Goal: Transaction & Acquisition: Purchase product/service

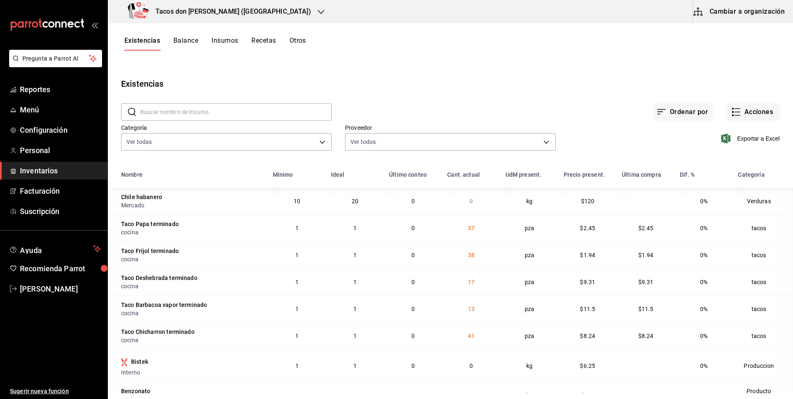
click at [235, 13] on h3 "Tacos [PERSON_NAME] ([GEOGRAPHIC_DATA])" at bounding box center [230, 12] width 162 height 10
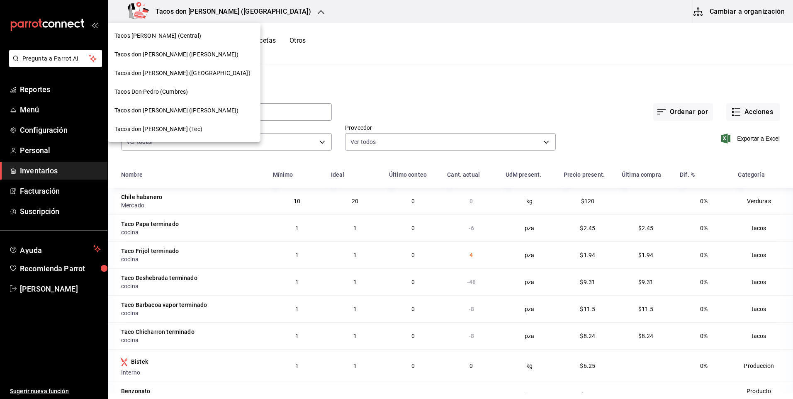
click at [184, 32] on div "Tacos [PERSON_NAME] (Central)" at bounding box center [184, 36] width 139 height 9
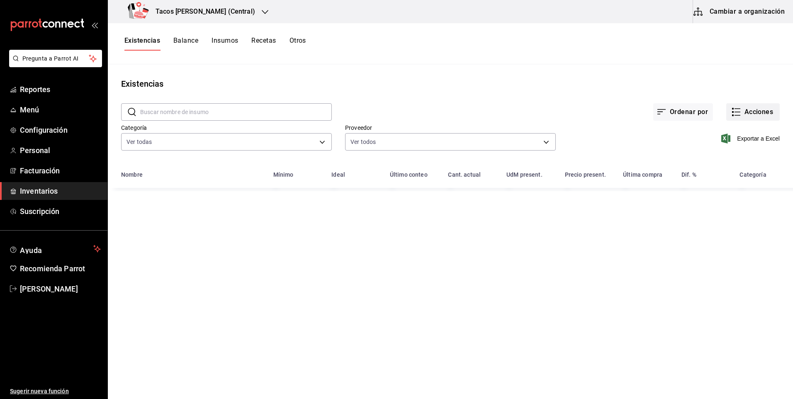
click at [749, 109] on button "Acciones" at bounding box center [754, 111] width 54 height 17
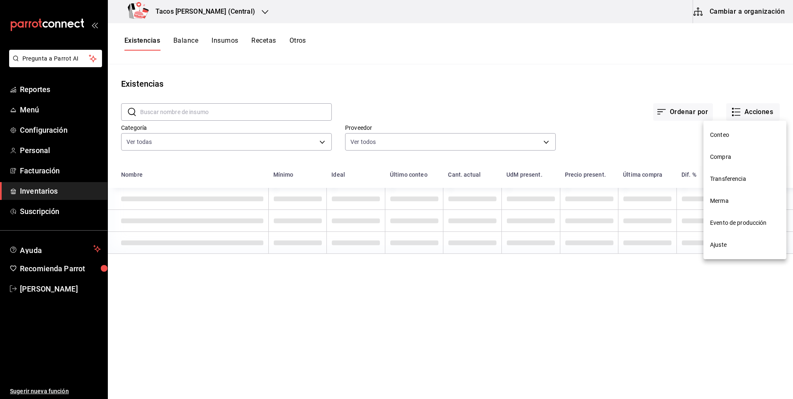
click at [728, 249] on span "Ajuste" at bounding box center [745, 245] width 70 height 9
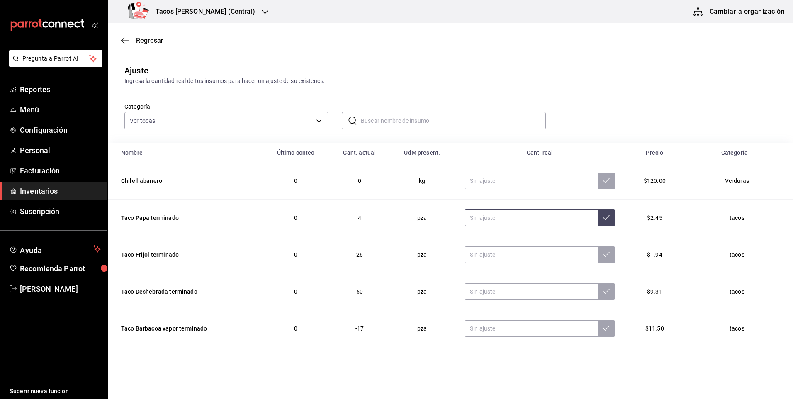
click at [549, 222] on input "text" at bounding box center [532, 218] width 134 height 17
type input "0.00"
click at [546, 254] on input "text" at bounding box center [532, 255] width 134 height 17
type input "0.00"
click at [539, 290] on input "text" at bounding box center [532, 291] width 134 height 17
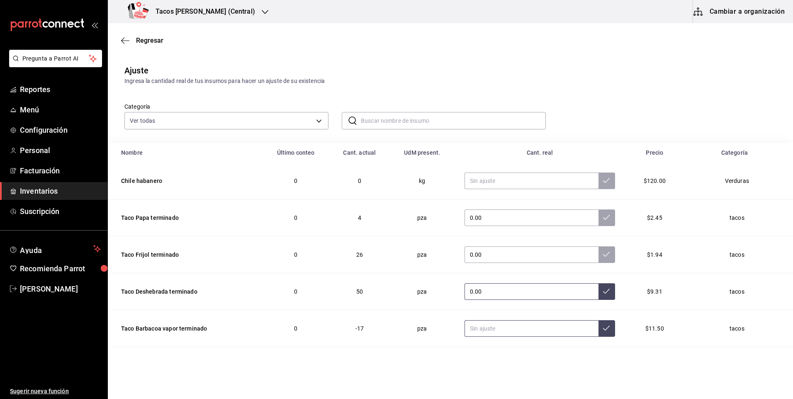
type input "0.00"
click at [526, 327] on input "text" at bounding box center [532, 328] width 134 height 17
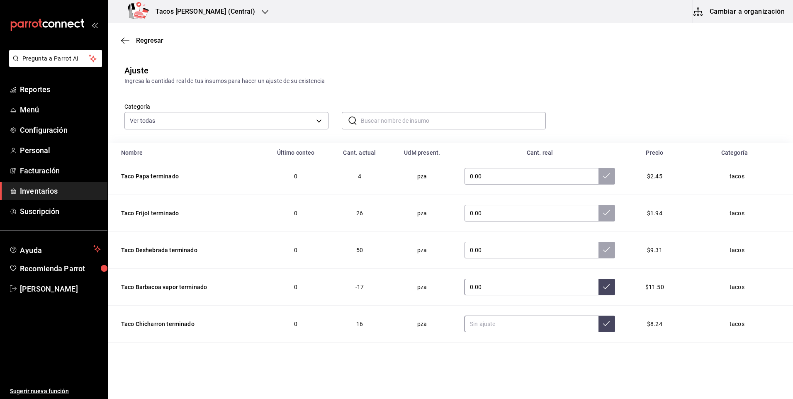
type input "0.00"
click at [526, 327] on input "text" at bounding box center [532, 324] width 134 height 17
type input "0.00"
click at [603, 321] on icon at bounding box center [606, 323] width 7 height 7
click at [603, 284] on icon at bounding box center [606, 286] width 7 height 7
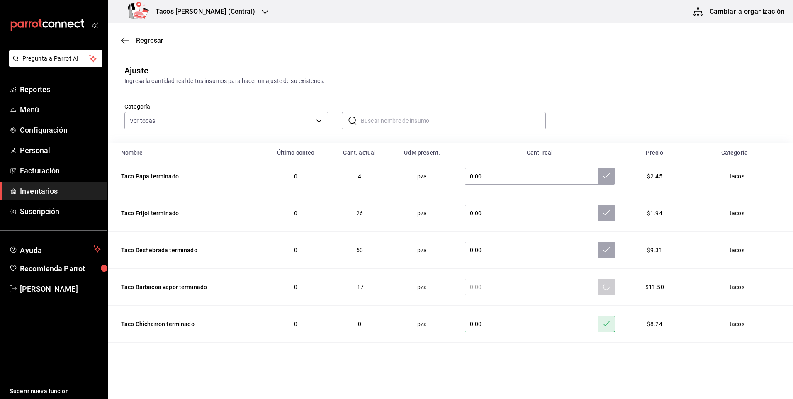
click at [587, 239] on td "0.00" at bounding box center [540, 250] width 171 height 37
click at [603, 249] on icon at bounding box center [606, 250] width 7 height 7
click at [603, 216] on icon at bounding box center [606, 213] width 7 height 7
click at [603, 175] on icon at bounding box center [606, 176] width 7 height 7
click at [187, 7] on h3 "Tacos Don Pedro (Central)" at bounding box center [202, 12] width 106 height 10
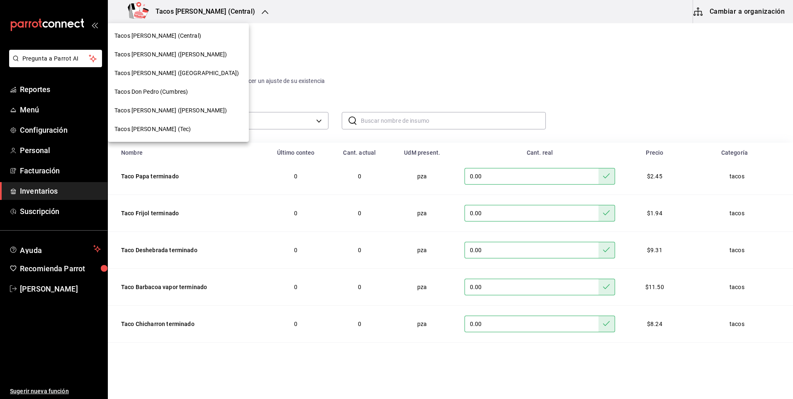
click at [166, 31] on div "Tacos Don Pedro (Central)" at bounding box center [178, 36] width 141 height 19
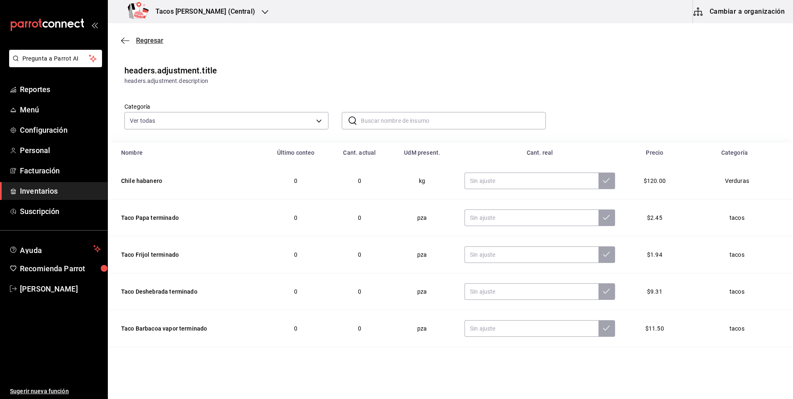
click at [161, 37] on span "Regresar" at bounding box center [149, 41] width 27 height 8
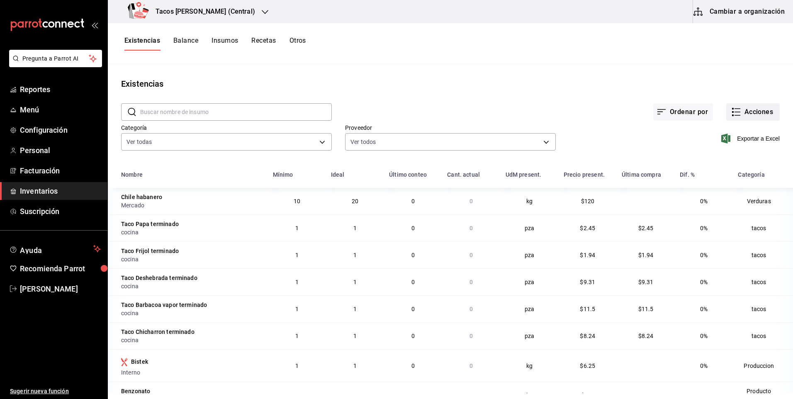
click at [753, 120] on button "Acciones" at bounding box center [754, 111] width 54 height 17
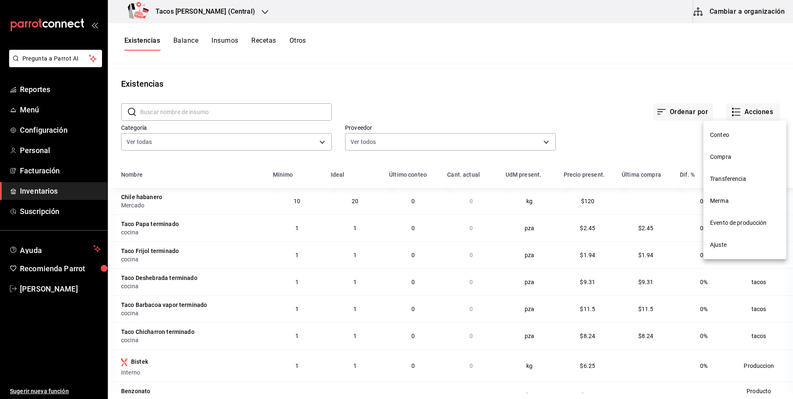
click at [740, 161] on li "Compra" at bounding box center [745, 157] width 83 height 22
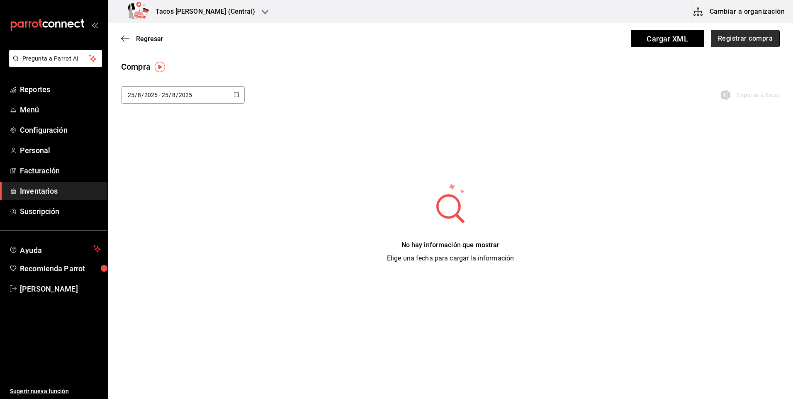
click at [732, 36] on button "Registrar compra" at bounding box center [745, 38] width 69 height 17
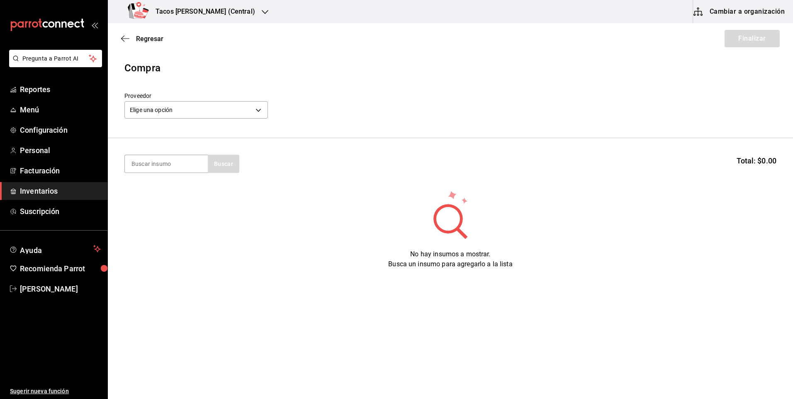
click at [216, 100] on div "Elige una opción default" at bounding box center [196, 109] width 144 height 22
click at [216, 103] on body "Pregunta a Parrot AI Reportes Menú Configuración Personal Facturación Inventari…" at bounding box center [396, 176] width 793 height 352
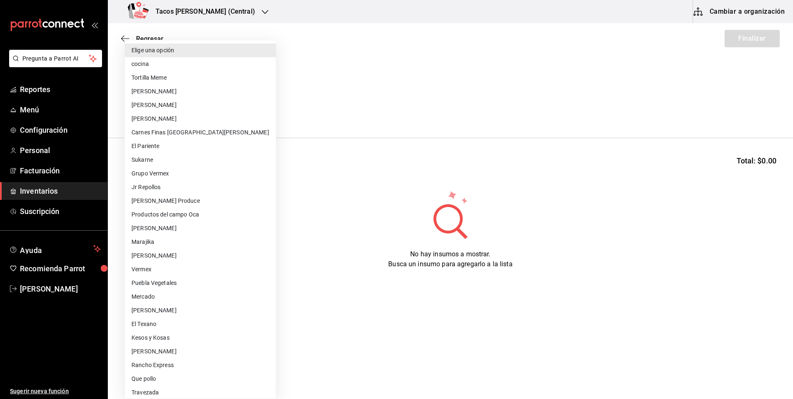
click at [208, 59] on li "cocina" at bounding box center [200, 64] width 151 height 14
type input "237c9a5b-4078-49eb-83ef-23bf52bd7acd"
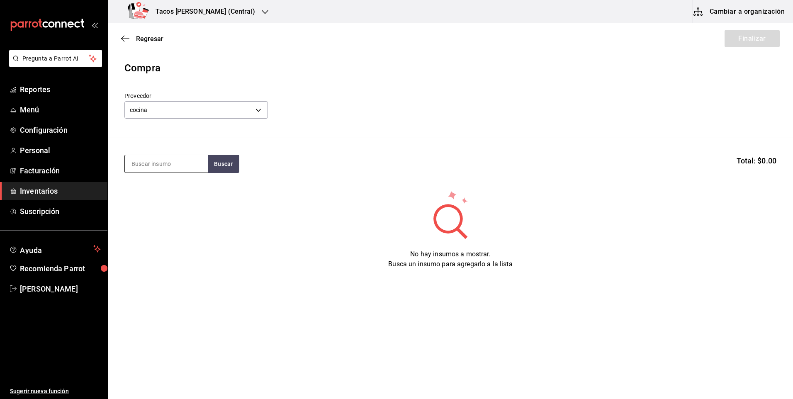
click at [186, 164] on input at bounding box center [166, 163] width 83 height 17
click at [156, 38] on span "Regresar" at bounding box center [149, 39] width 27 height 8
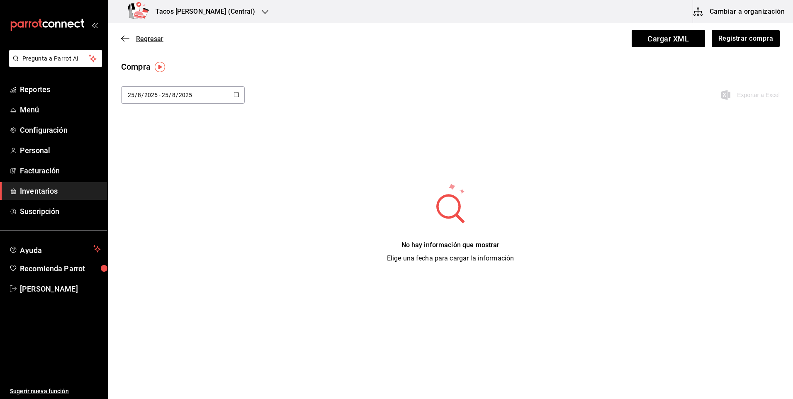
click at [162, 40] on span "Regresar" at bounding box center [149, 39] width 27 height 8
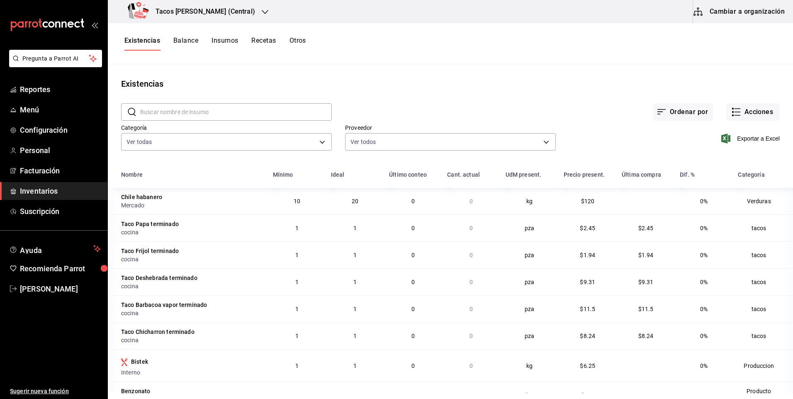
click at [739, 102] on div "Ordenar por Acciones" at bounding box center [556, 105] width 448 height 31
click at [741, 112] on button "Acciones" at bounding box center [754, 111] width 54 height 17
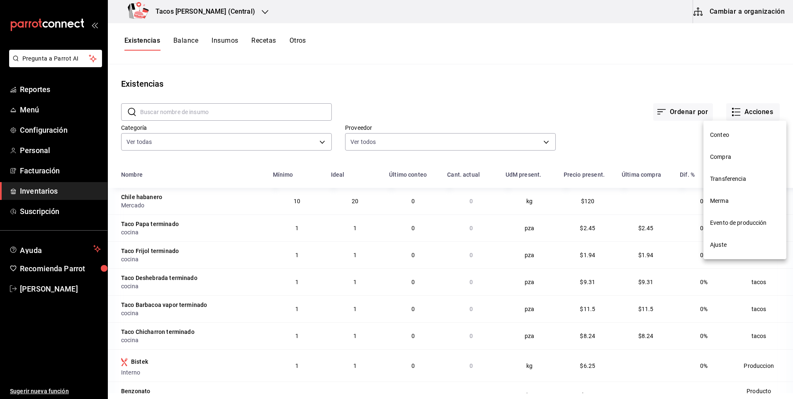
click at [727, 154] on span "Compra" at bounding box center [745, 157] width 70 height 9
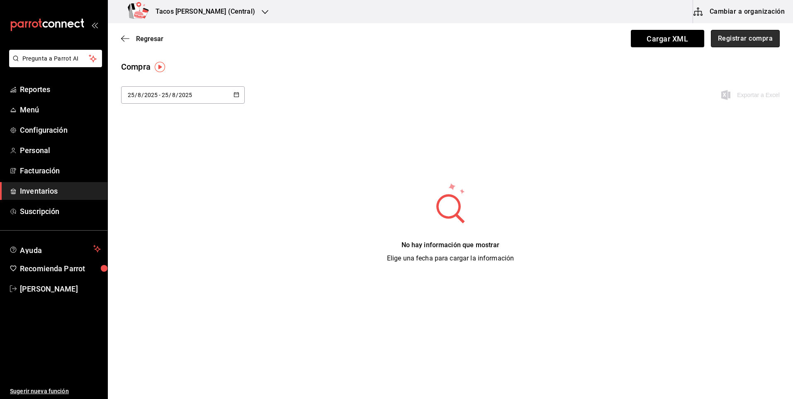
click at [730, 38] on button "Registrar compra" at bounding box center [745, 38] width 69 height 17
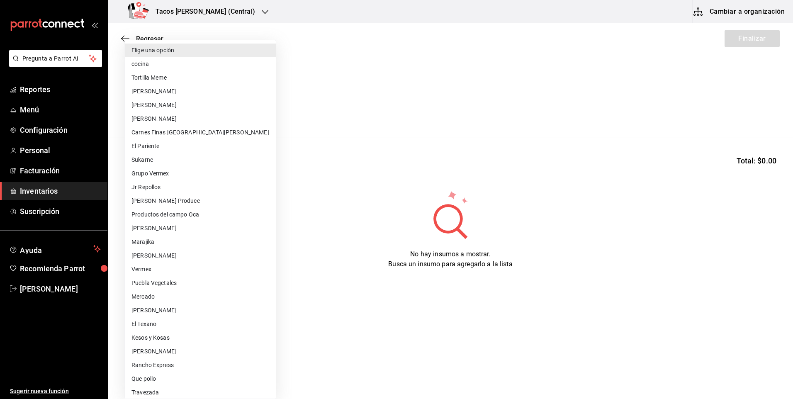
click at [190, 116] on body "Pregunta a Parrot AI Reportes Menú Configuración Personal Facturación Inventari…" at bounding box center [396, 176] width 793 height 352
click at [176, 66] on li "cocina" at bounding box center [200, 64] width 151 height 14
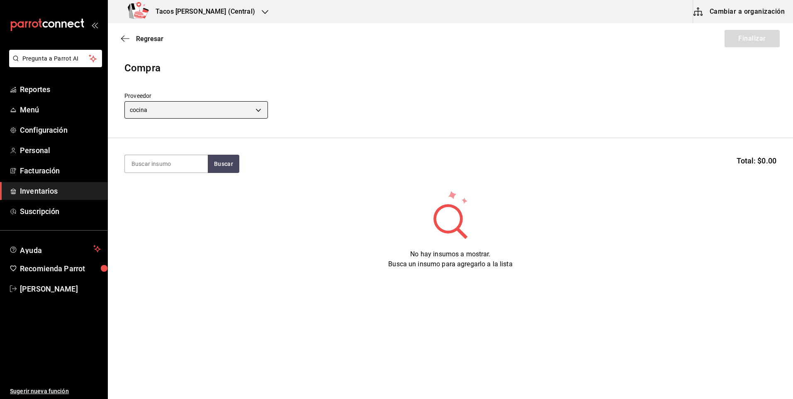
type input "237c9a5b-4078-49eb-83ef-23bf52bd7acd"
click at [172, 165] on input at bounding box center [166, 163] width 83 height 17
type input "des"
click at [239, 166] on div "des Buscar Total: $0.00" at bounding box center [450, 164] width 652 height 18
click at [238, 166] on button "Buscar" at bounding box center [224, 164] width 32 height 18
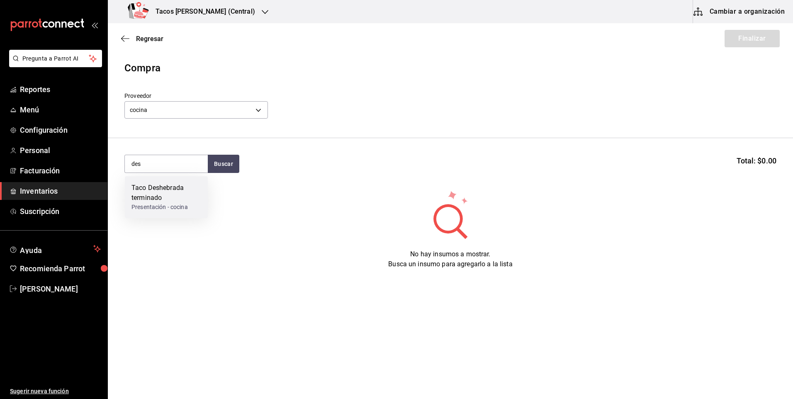
click at [180, 193] on div "Taco Deshebrada terminado" at bounding box center [167, 193] width 70 height 20
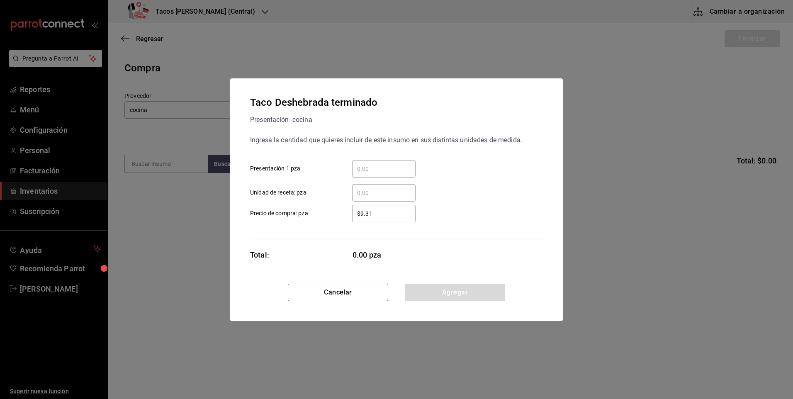
click at [373, 171] on input "​ Presentación 1 pza" at bounding box center [383, 169] width 63 height 10
type input "4"
type input "100"
click at [444, 293] on button "Agregar" at bounding box center [455, 292] width 100 height 17
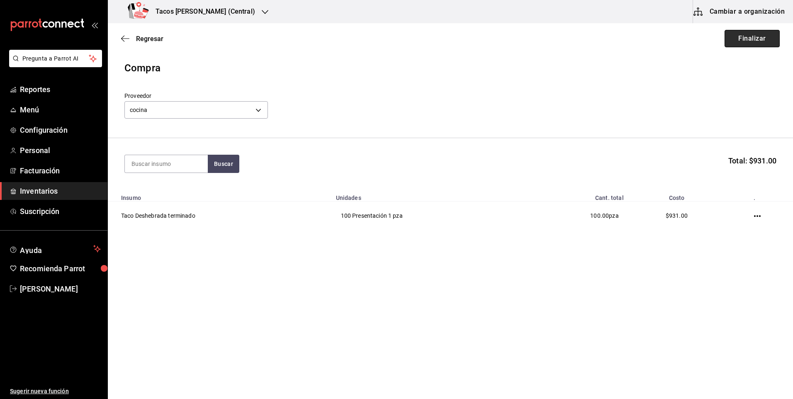
click at [731, 45] on button "Finalizar" at bounding box center [752, 38] width 55 height 17
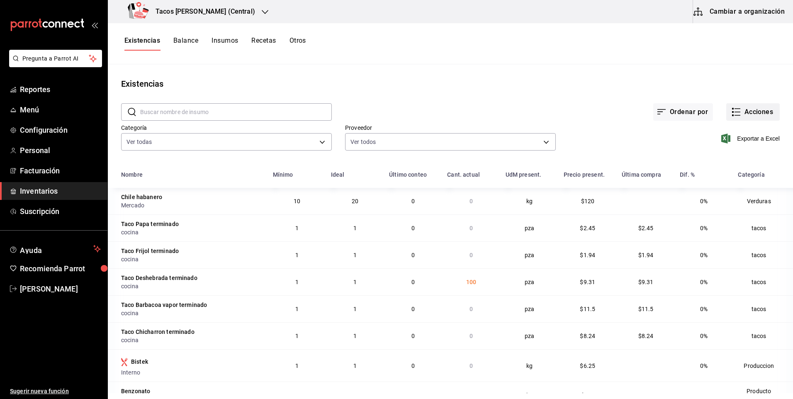
click at [740, 117] on button "Acciones" at bounding box center [754, 111] width 54 height 17
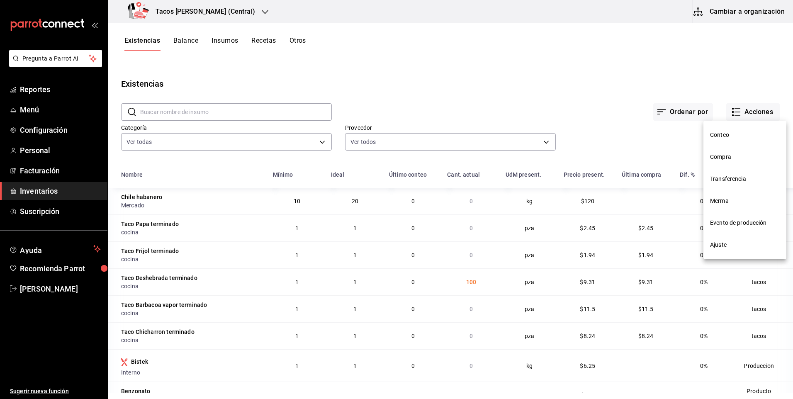
click at [732, 164] on li "Compra" at bounding box center [745, 157] width 83 height 22
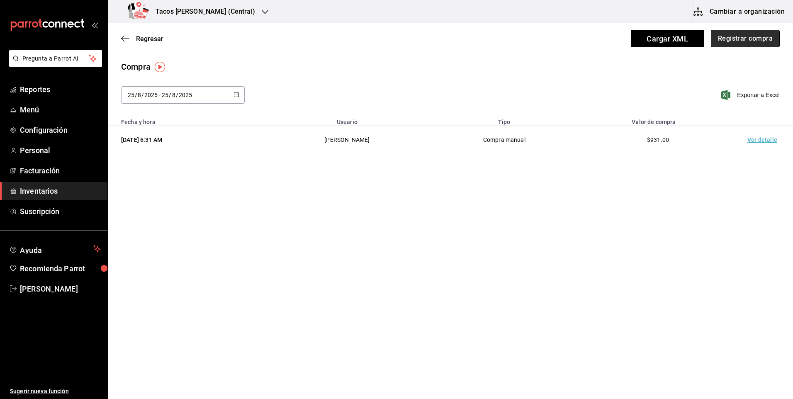
click at [746, 37] on button "Registrar compra" at bounding box center [745, 38] width 69 height 17
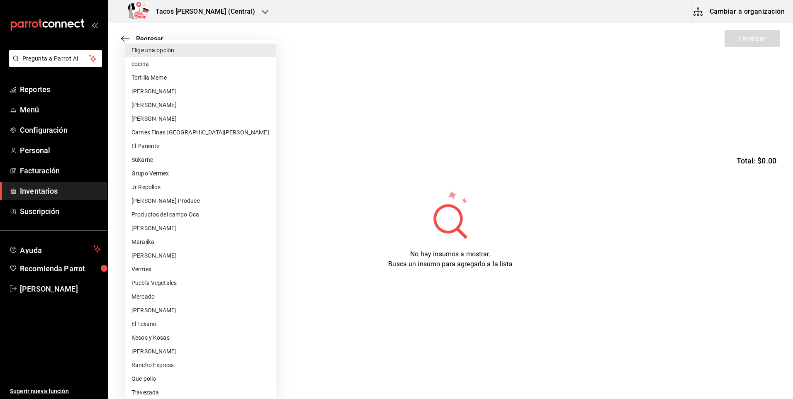
click at [220, 117] on body "Pregunta a Parrot AI Reportes Menú Configuración Personal Facturación Inventari…" at bounding box center [396, 176] width 793 height 352
click at [200, 70] on li "cocina" at bounding box center [200, 64] width 151 height 14
type input "237c9a5b-4078-49eb-83ef-23bf52bd7acd"
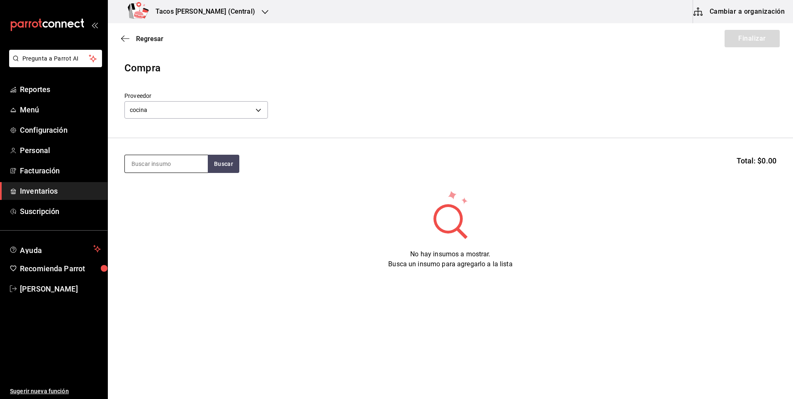
click at [147, 161] on input at bounding box center [166, 163] width 83 height 17
type input "pap"
click at [230, 171] on button "Buscar" at bounding box center [224, 164] width 32 height 18
click at [185, 188] on div "Taco Papa terminado" at bounding box center [164, 188] width 64 height 10
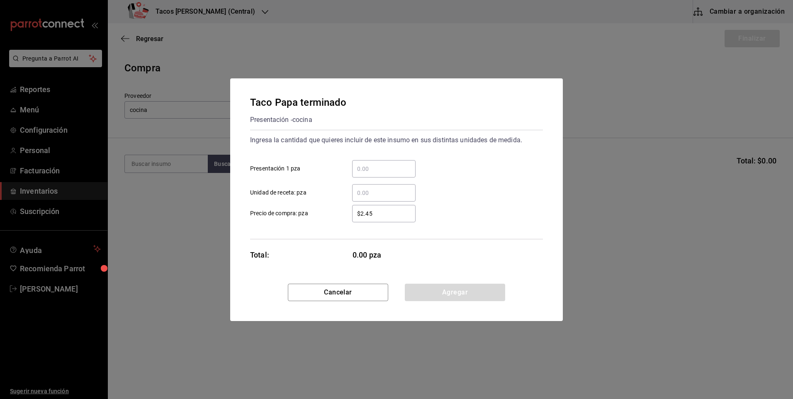
click at [411, 165] on input "​ Presentación 1 pza" at bounding box center [383, 169] width 63 height 10
type input "50"
click at [455, 306] on div "Cancelar Agregar" at bounding box center [396, 302] width 333 height 37
drag, startPoint x: 459, startPoint y: 295, endPoint x: 478, endPoint y: 278, distance: 25.6
click at [459, 296] on button "Agregar" at bounding box center [455, 292] width 100 height 17
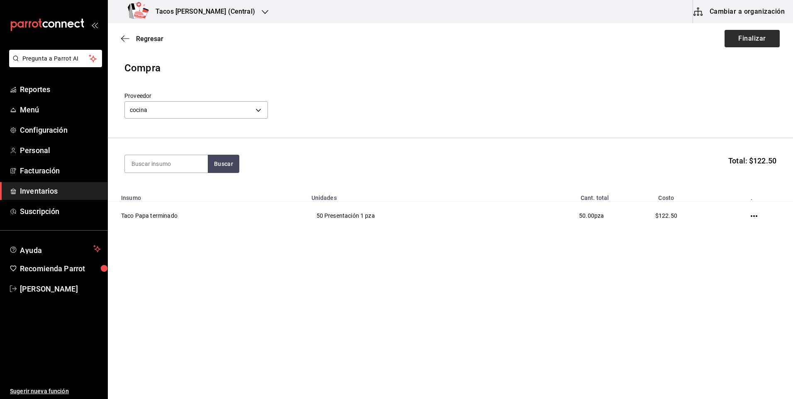
click at [728, 32] on div "Regresar Finalizar" at bounding box center [451, 38] width 686 height 31
click at [737, 41] on button "Finalizar" at bounding box center [752, 38] width 55 height 17
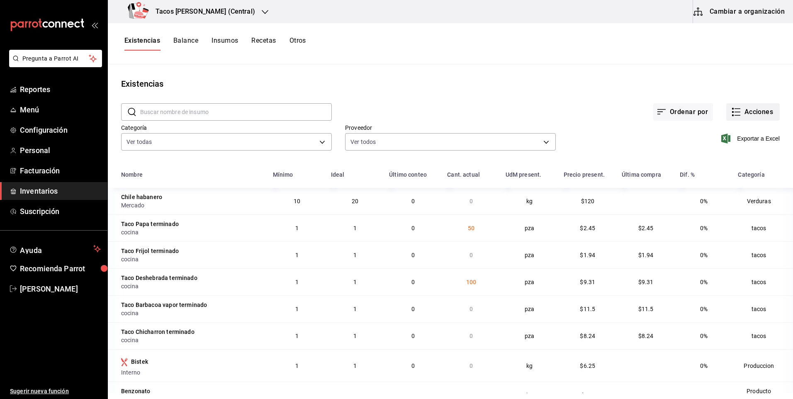
click at [733, 117] on icon "button" at bounding box center [737, 112] width 10 height 10
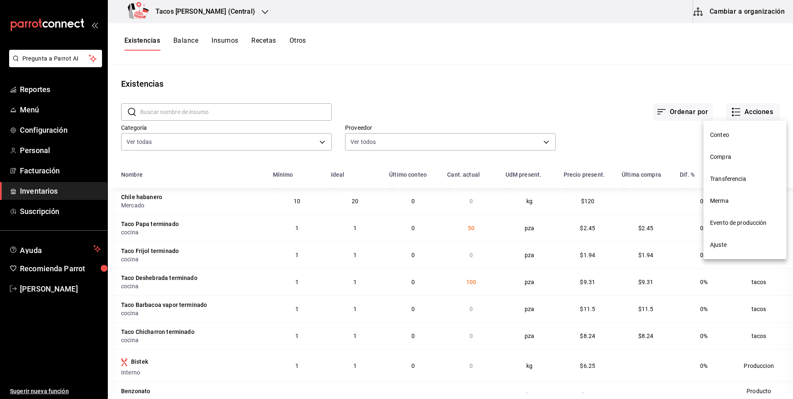
click at [727, 151] on li "Compra" at bounding box center [745, 157] width 83 height 22
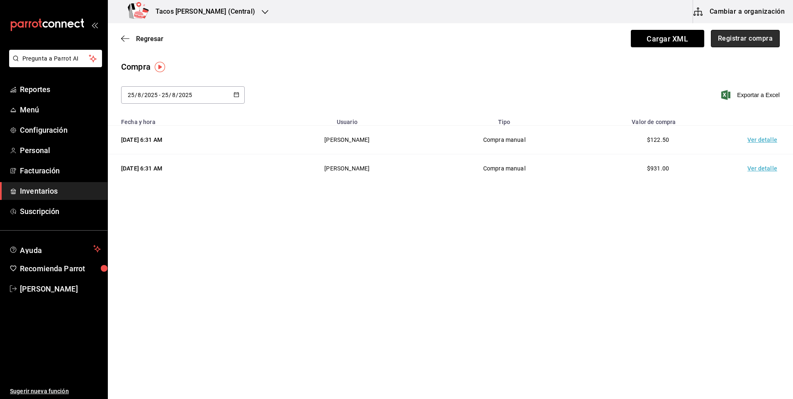
click at [736, 42] on button "Registrar compra" at bounding box center [745, 38] width 69 height 17
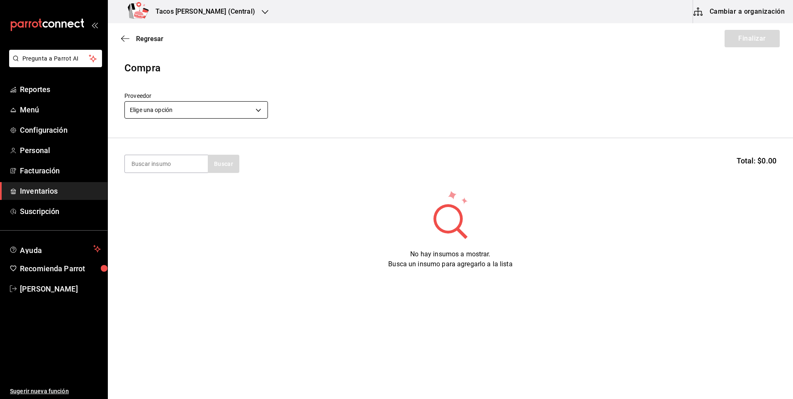
click at [207, 113] on body "Pregunta a Parrot AI Reportes Menú Configuración Personal Facturación Inventari…" at bounding box center [396, 176] width 793 height 352
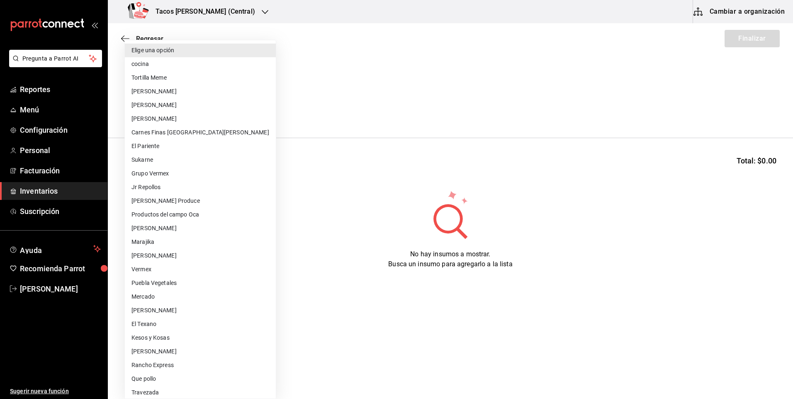
click at [159, 66] on li "cocina" at bounding box center [200, 64] width 151 height 14
type input "237c9a5b-4078-49eb-83ef-23bf52bd7acd"
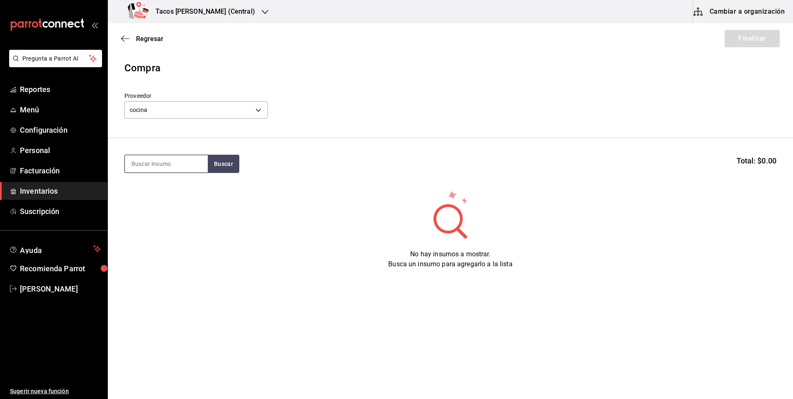
click at [170, 170] on input at bounding box center [166, 163] width 83 height 17
type input "fri"
click at [217, 164] on button "Buscar" at bounding box center [224, 164] width 32 height 18
click at [196, 194] on div "Taco Frijol terminado Presentación - cocina" at bounding box center [166, 192] width 83 height 32
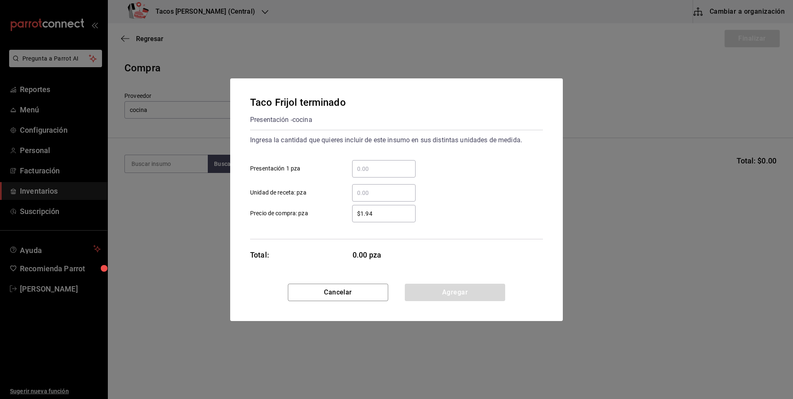
click at [400, 166] on input "​ Presentación 1 pza" at bounding box center [383, 169] width 63 height 10
type input "50"
click at [452, 285] on button "Agregar" at bounding box center [455, 292] width 100 height 17
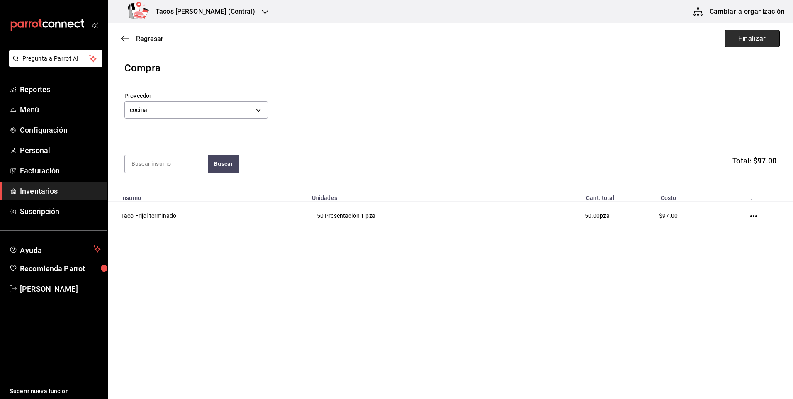
click at [750, 43] on button "Finalizar" at bounding box center [752, 38] width 55 height 17
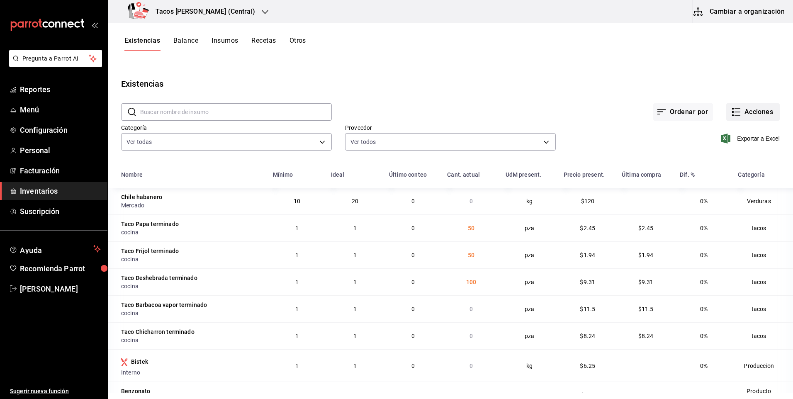
click at [764, 112] on button "Acciones" at bounding box center [754, 111] width 54 height 17
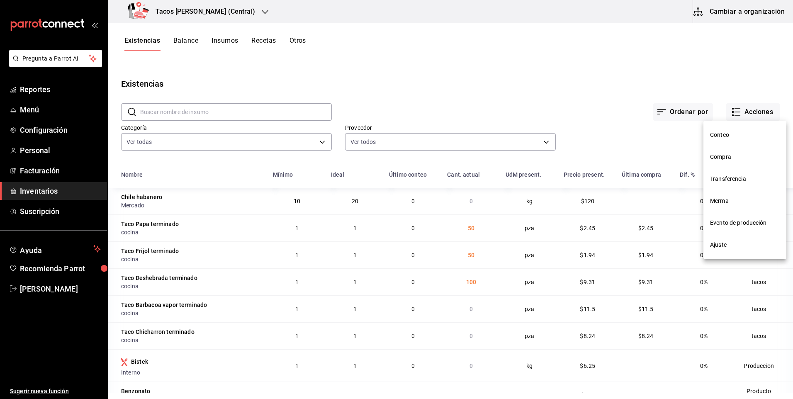
click at [737, 156] on span "Compra" at bounding box center [745, 157] width 70 height 9
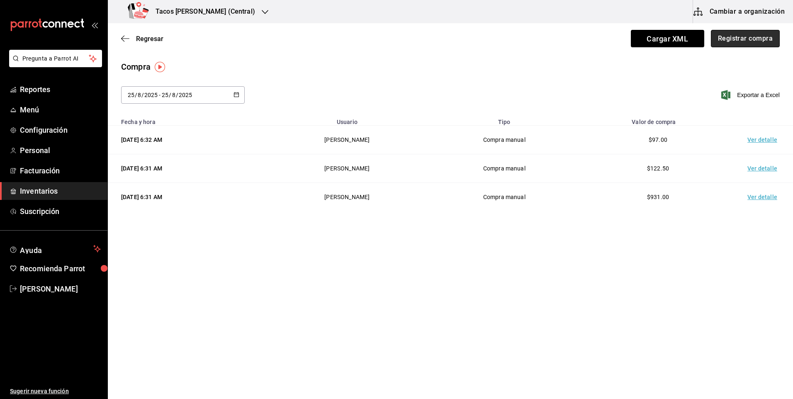
click at [745, 37] on button "Registrar compra" at bounding box center [745, 38] width 69 height 17
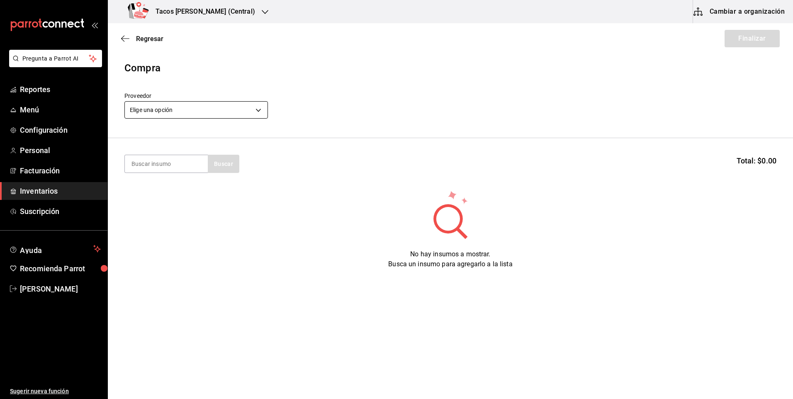
click at [254, 107] on body "Pregunta a Parrot AI Reportes Menú Configuración Personal Facturación Inventari…" at bounding box center [396, 176] width 793 height 352
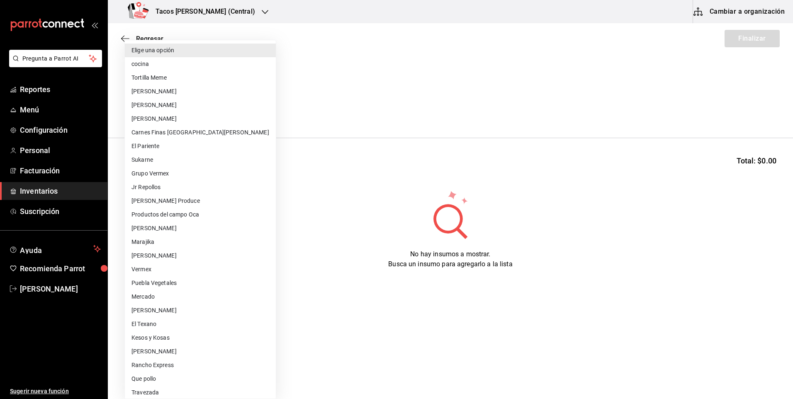
click at [173, 67] on li "cocina" at bounding box center [200, 64] width 151 height 14
type input "237c9a5b-4078-49eb-83ef-23bf52bd7acd"
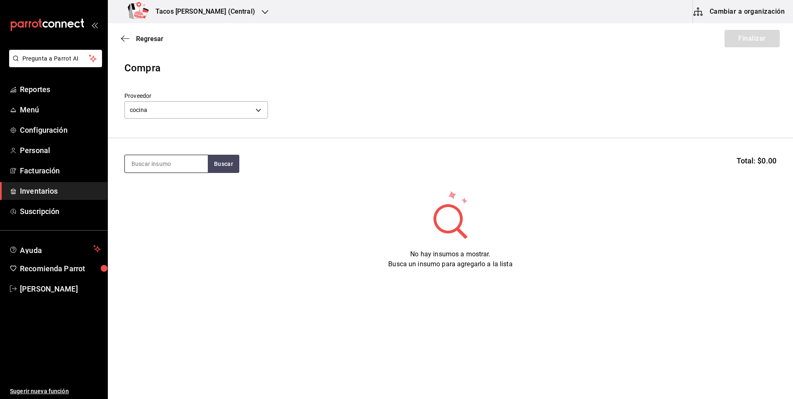
click at [167, 167] on input at bounding box center [166, 163] width 83 height 17
type input "chi"
click at [223, 166] on button "Buscar" at bounding box center [224, 164] width 32 height 18
click at [187, 192] on div "Taco Chicharron terminado" at bounding box center [167, 193] width 70 height 20
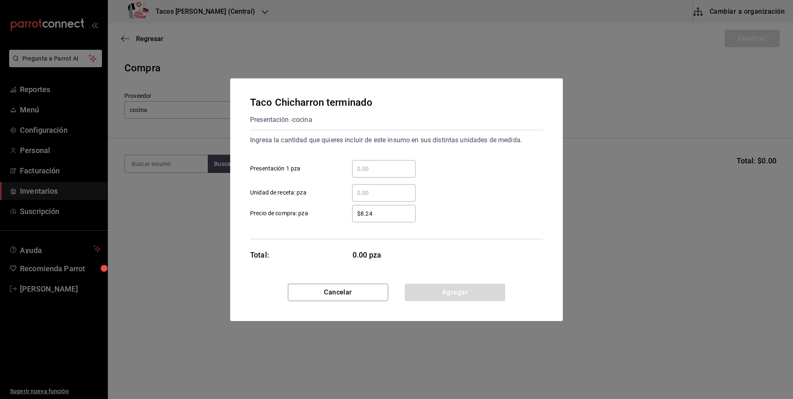
click at [395, 172] on input "​ Presentación 1 pza" at bounding box center [383, 169] width 63 height 10
type input "50"
click at [438, 294] on button "Agregar" at bounding box center [455, 292] width 100 height 17
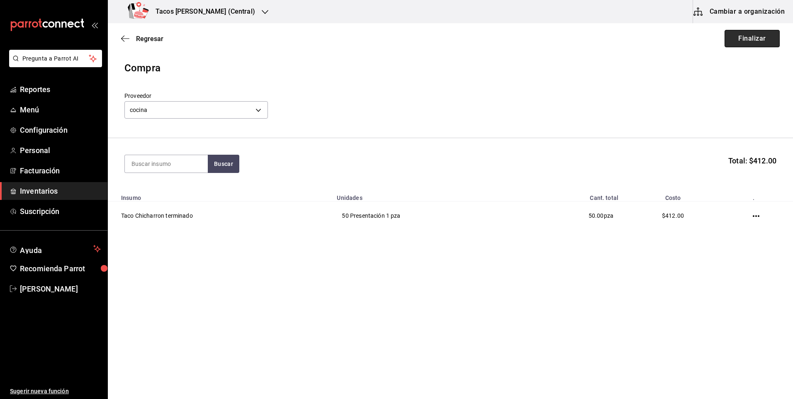
click at [727, 32] on button "Finalizar" at bounding box center [752, 38] width 55 height 17
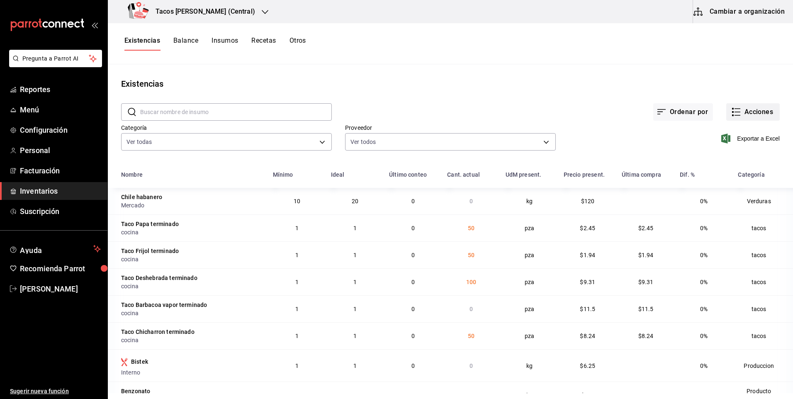
click at [761, 112] on button "Acciones" at bounding box center [754, 111] width 54 height 17
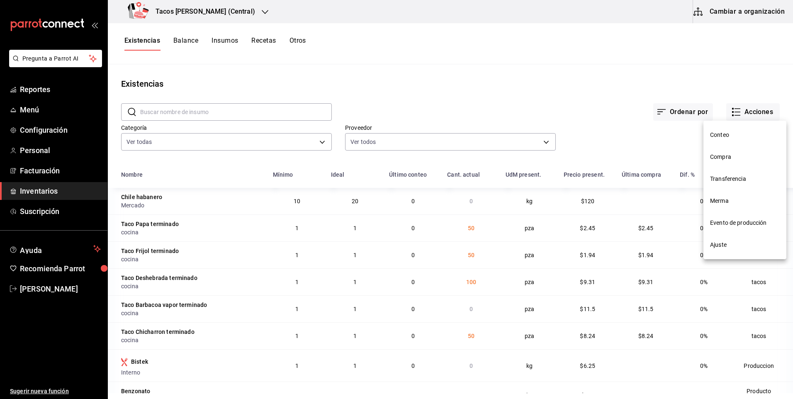
click at [737, 161] on span "Compra" at bounding box center [745, 157] width 70 height 9
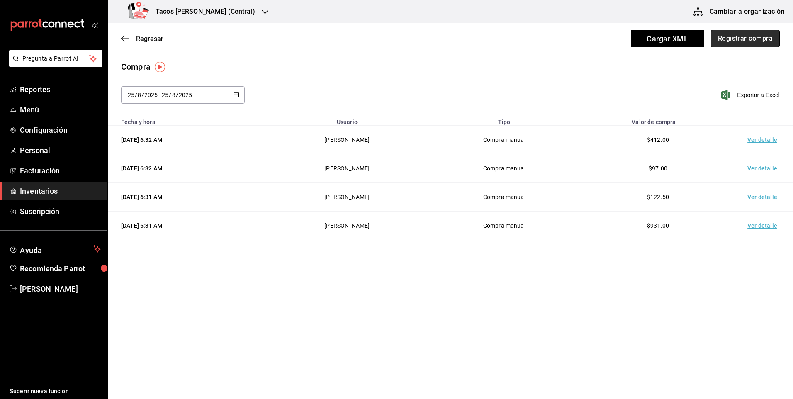
click at [768, 42] on button "Registrar compra" at bounding box center [745, 38] width 69 height 17
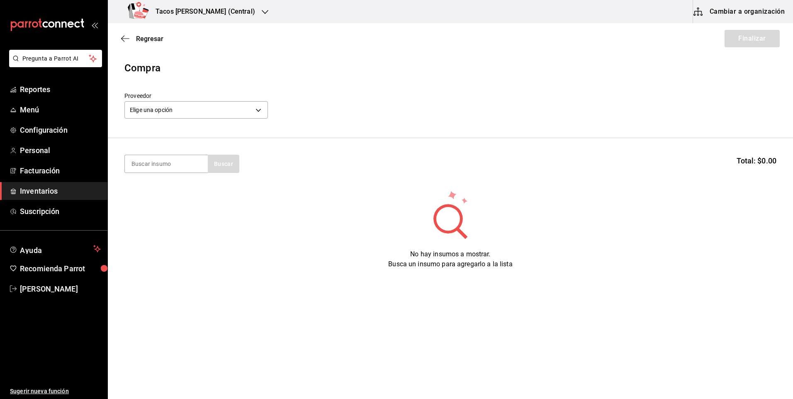
click at [172, 96] on label "Proveedor" at bounding box center [196, 96] width 144 height 6
click at [180, 113] on body "Pregunta a Parrot AI Reportes Menú Configuración Personal Facturación Inventari…" at bounding box center [396, 176] width 793 height 352
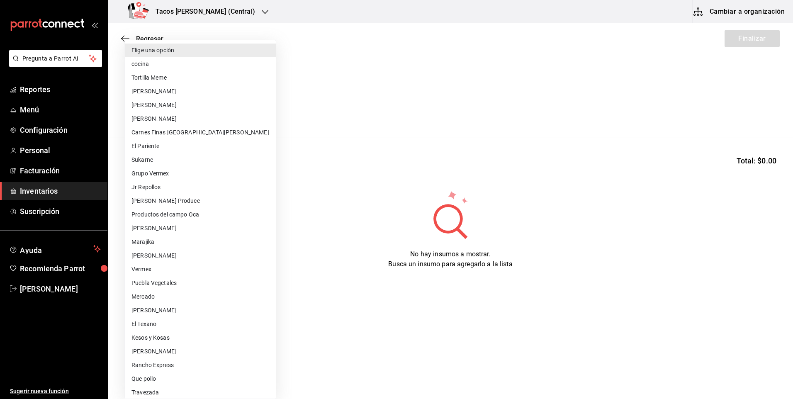
click at [173, 65] on li "cocina" at bounding box center [200, 64] width 151 height 14
type input "237c9a5b-4078-49eb-83ef-23bf52bd7acd"
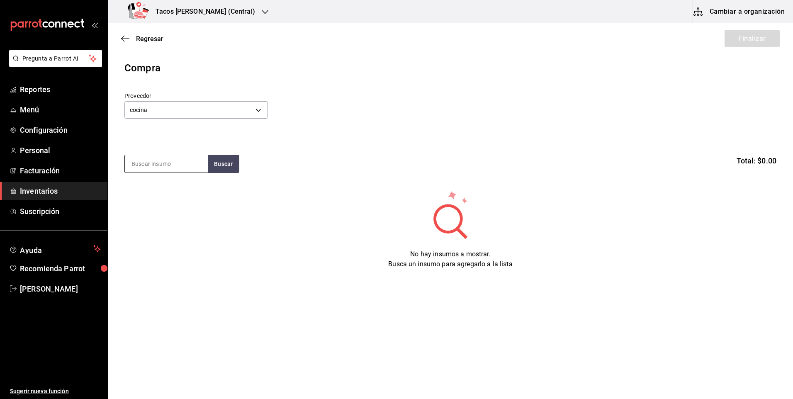
click at [173, 166] on input at bounding box center [166, 163] width 83 height 17
type input "barb"
click at [218, 164] on button "Buscar" at bounding box center [224, 164] width 32 height 18
click at [190, 185] on div "Taco Barbacoa vapor terminado" at bounding box center [167, 193] width 70 height 20
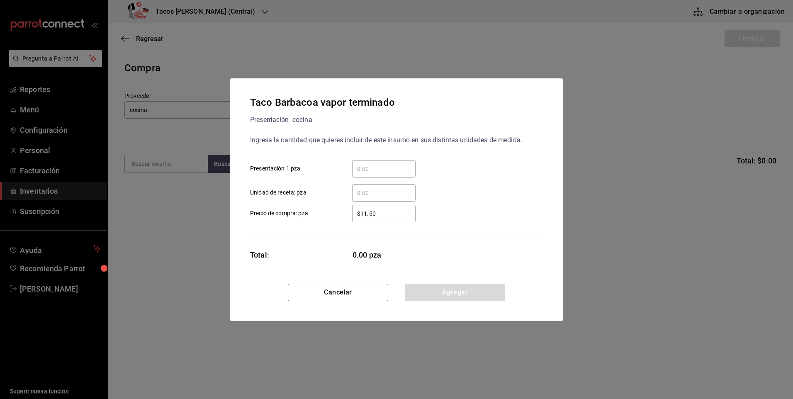
click at [390, 161] on div "​" at bounding box center [383, 168] width 63 height 17
click at [390, 164] on input "​ Presentación 1 pza" at bounding box center [383, 169] width 63 height 10
type input "30"
click at [467, 293] on button "Agregar" at bounding box center [455, 292] width 100 height 17
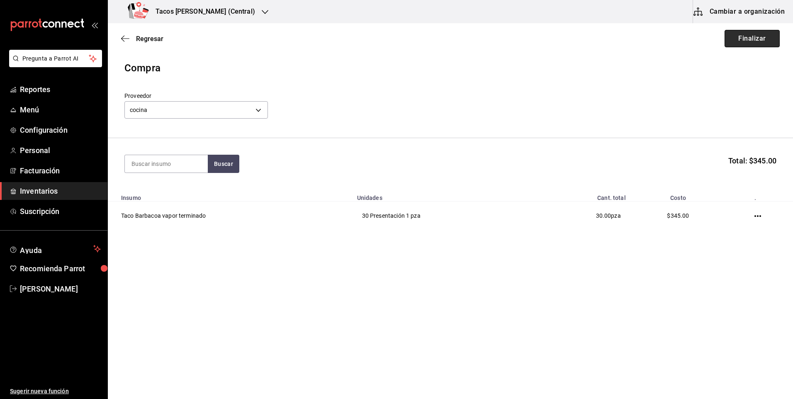
click at [749, 34] on button "Finalizar" at bounding box center [752, 38] width 55 height 17
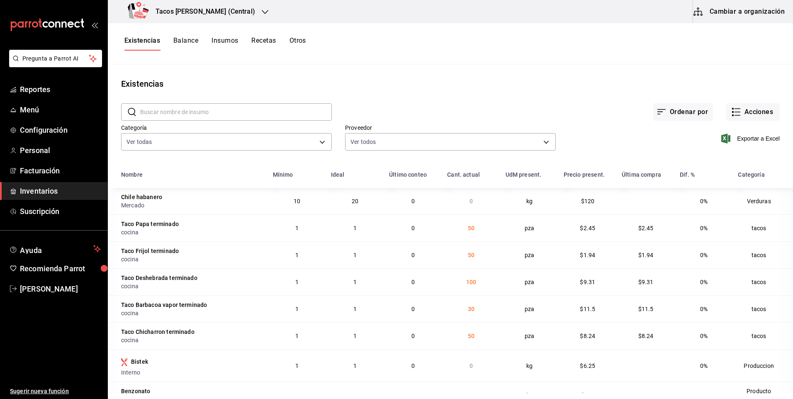
click at [173, 24] on div "Existencias Balance Insumos Recetas Otros" at bounding box center [451, 43] width 686 height 41
click at [202, 8] on h3 "Tacos Don Pedro (Central)" at bounding box center [202, 12] width 106 height 10
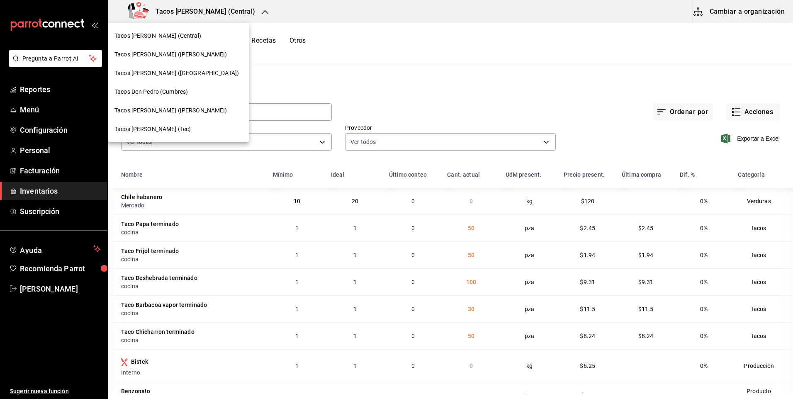
click at [179, 67] on div "Tacos don Pedro (Cordillera)" at bounding box center [178, 73] width 141 height 19
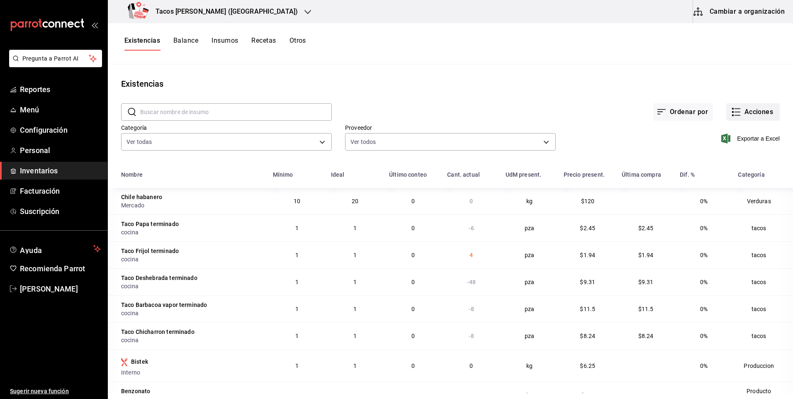
click at [763, 115] on button "Acciones" at bounding box center [754, 111] width 54 height 17
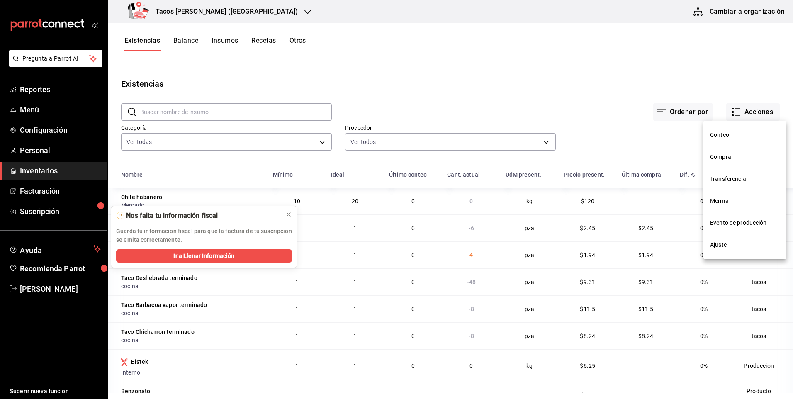
click at [744, 252] on li "Ajuste" at bounding box center [745, 245] width 83 height 22
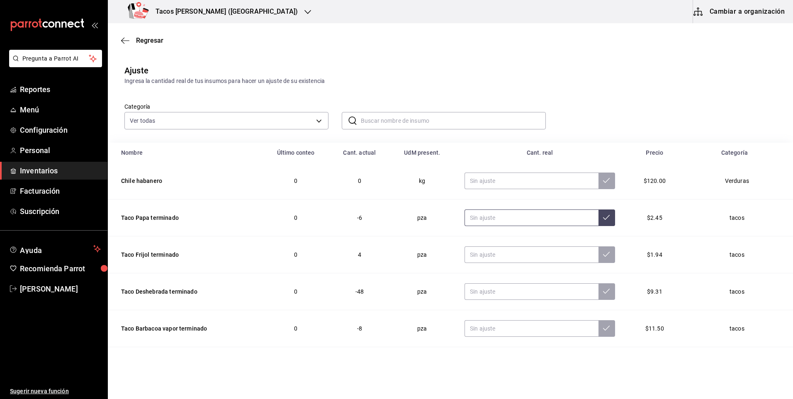
click at [522, 224] on input "text" at bounding box center [532, 218] width 134 height 17
type input "0.00"
click at [515, 257] on input "text" at bounding box center [532, 255] width 134 height 17
type input "0.00"
click at [510, 298] on input "text" at bounding box center [532, 291] width 134 height 17
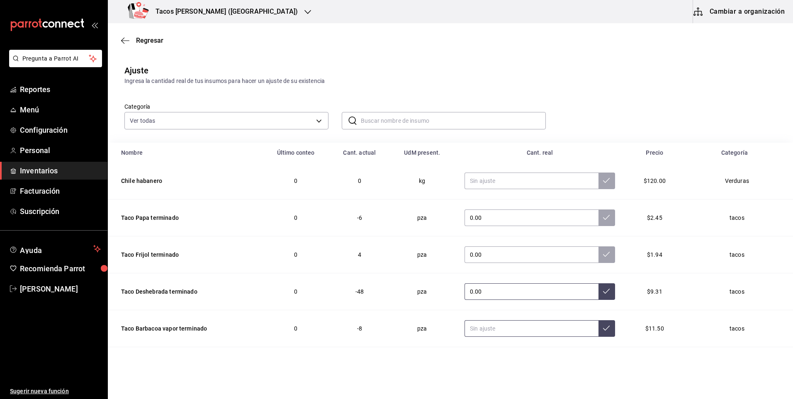
type input "0.00"
click at [496, 336] on input "text" at bounding box center [532, 328] width 134 height 17
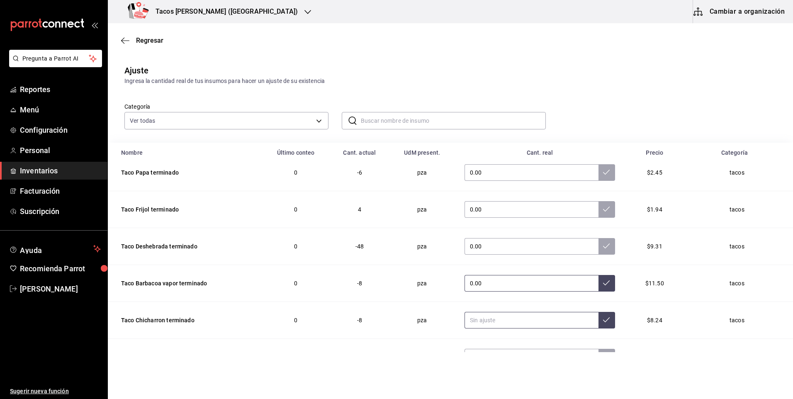
scroll to position [46, 0]
type input "0.00"
click at [498, 326] on input "text" at bounding box center [532, 320] width 134 height 17
type input "0.00"
click at [599, 325] on button at bounding box center [607, 320] width 17 height 17
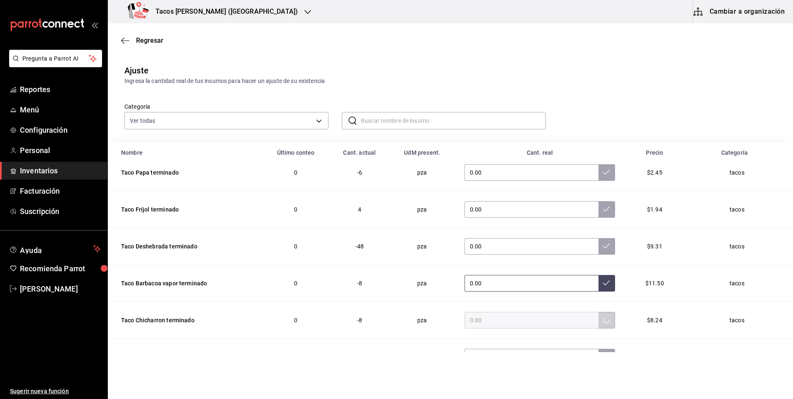
click at [599, 284] on button at bounding box center [607, 283] width 17 height 17
click at [603, 246] on icon at bounding box center [606, 246] width 7 height 7
click at [599, 213] on button at bounding box center [607, 209] width 17 height 17
click at [603, 175] on icon at bounding box center [606, 172] width 7 height 7
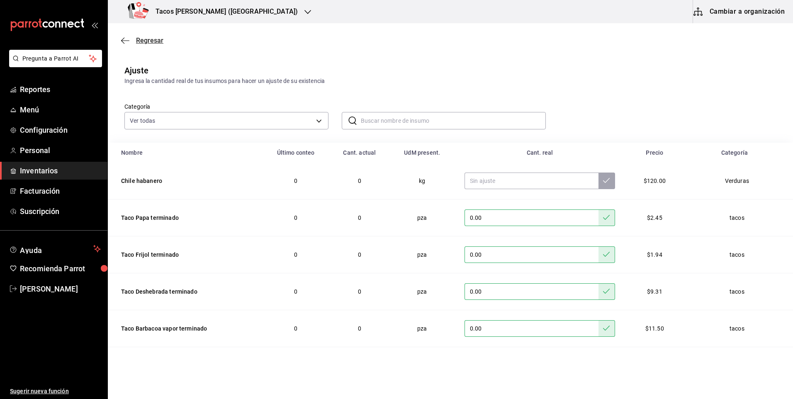
click at [132, 42] on span "Regresar" at bounding box center [142, 41] width 42 height 8
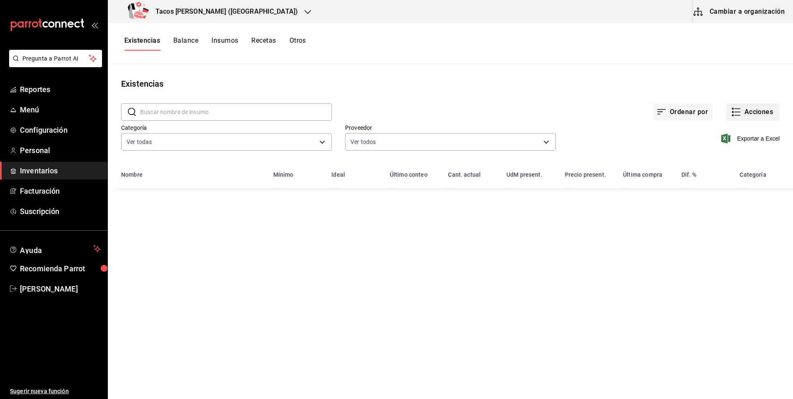
click at [760, 110] on button "Acciones" at bounding box center [754, 111] width 54 height 17
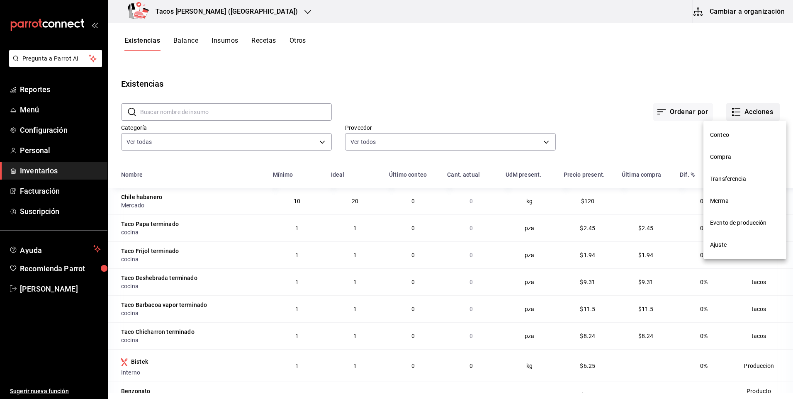
click at [736, 155] on span "Compra" at bounding box center [745, 157] width 70 height 9
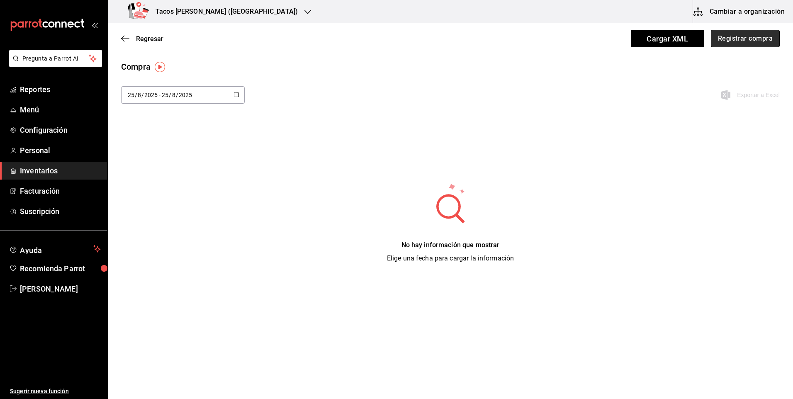
click at [751, 41] on button "Registrar compra" at bounding box center [745, 38] width 69 height 17
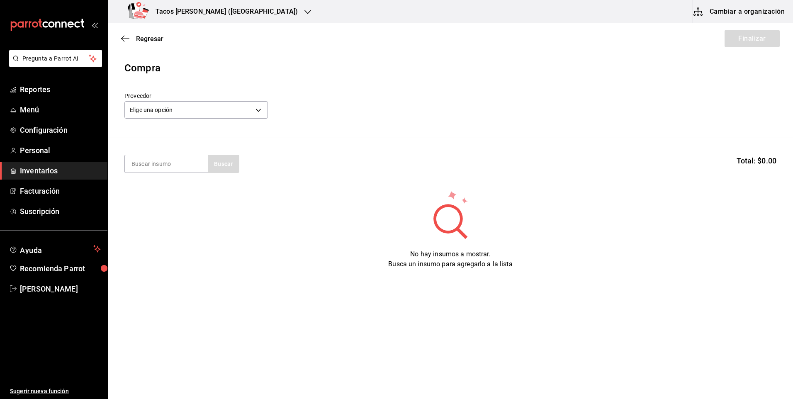
click at [213, 120] on div "Elige una opción default" at bounding box center [196, 109] width 144 height 22
click at [229, 100] on div "Elige una opción default" at bounding box center [196, 109] width 144 height 22
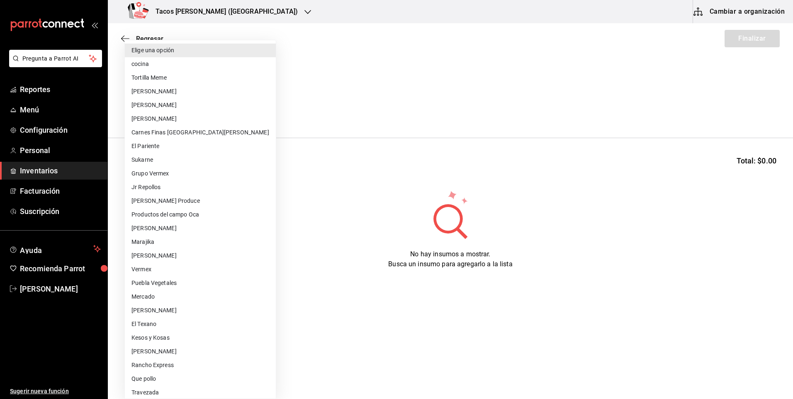
click at [227, 110] on body "Pregunta a Parrot AI Reportes Menú Configuración Personal Inventarios Facturaci…" at bounding box center [396, 176] width 793 height 352
click at [156, 63] on li "cocina" at bounding box center [200, 64] width 151 height 14
type input "237c9a5b-4078-49eb-83ef-23bf52bd7acd"
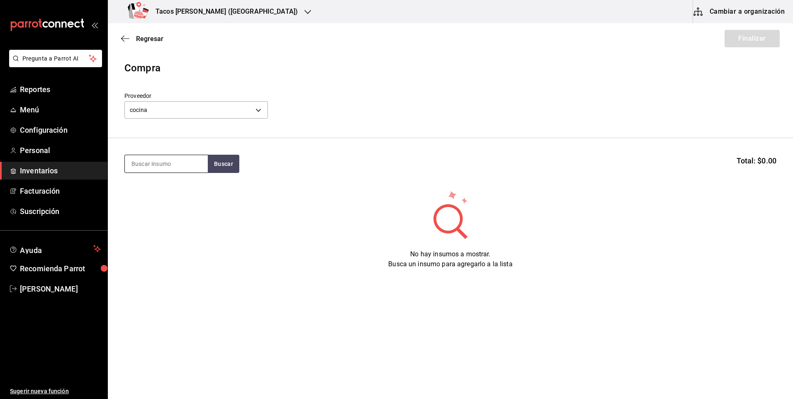
click at [159, 168] on input at bounding box center [166, 163] width 83 height 17
type input "des"
click at [209, 165] on button "Buscar" at bounding box center [224, 164] width 32 height 18
click at [148, 196] on div "Taco Deshebrada terminado" at bounding box center [167, 193] width 70 height 20
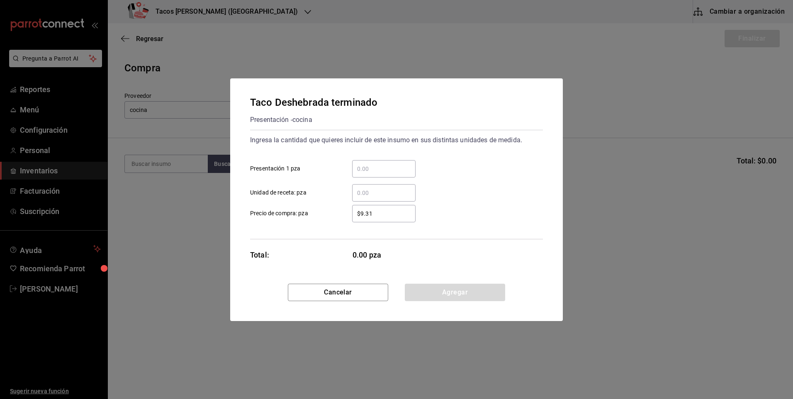
click at [361, 172] on input "​ Presentación 1 pza" at bounding box center [383, 169] width 63 height 10
type input "100"
click at [444, 286] on button "Agregar" at bounding box center [455, 292] width 100 height 17
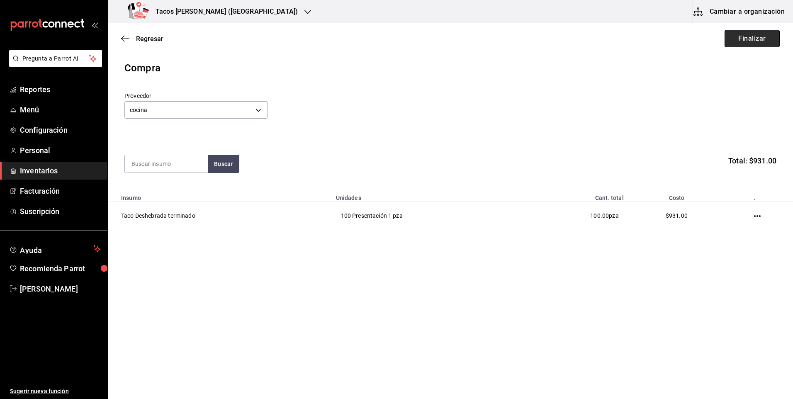
click at [738, 41] on button "Finalizar" at bounding box center [752, 38] width 55 height 17
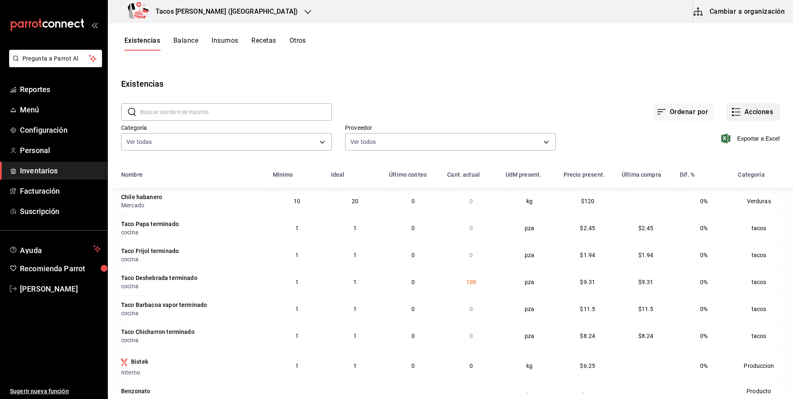
click at [755, 116] on button "Acciones" at bounding box center [754, 111] width 54 height 17
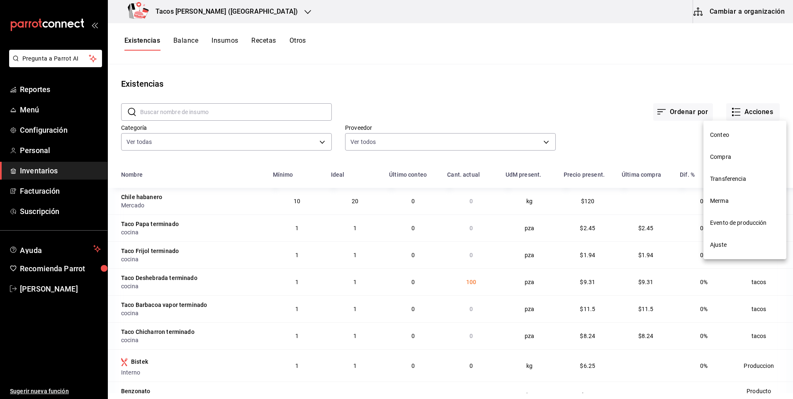
click at [747, 158] on span "Compra" at bounding box center [745, 157] width 70 height 9
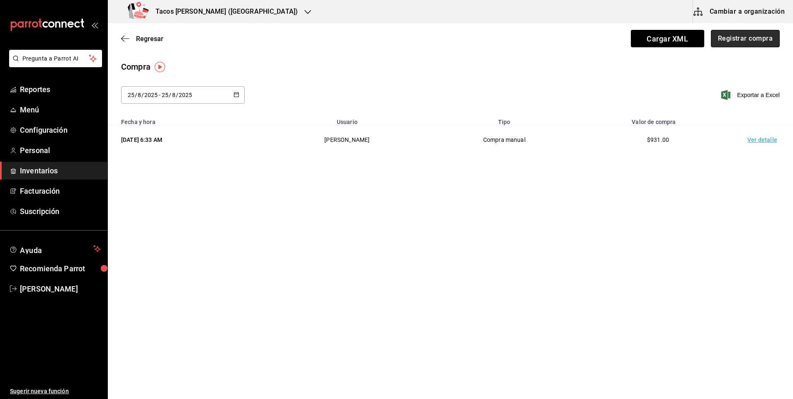
click at [747, 44] on button "Registrar compra" at bounding box center [745, 38] width 69 height 17
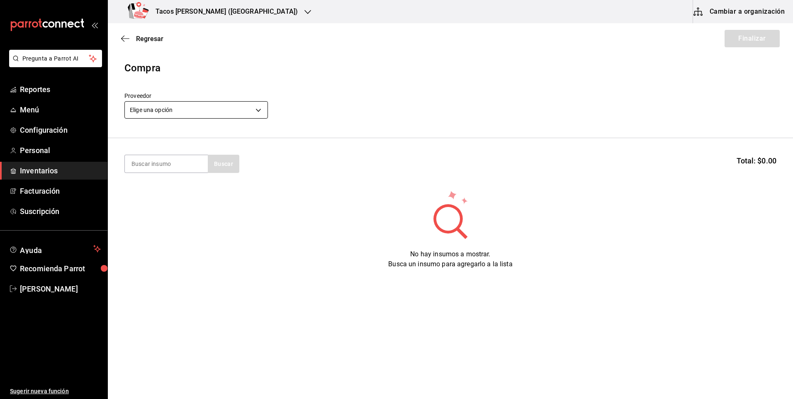
click at [250, 107] on body "Pregunta a Parrot AI Reportes Menú Configuración Personal Inventarios Facturaci…" at bounding box center [396, 176] width 793 height 352
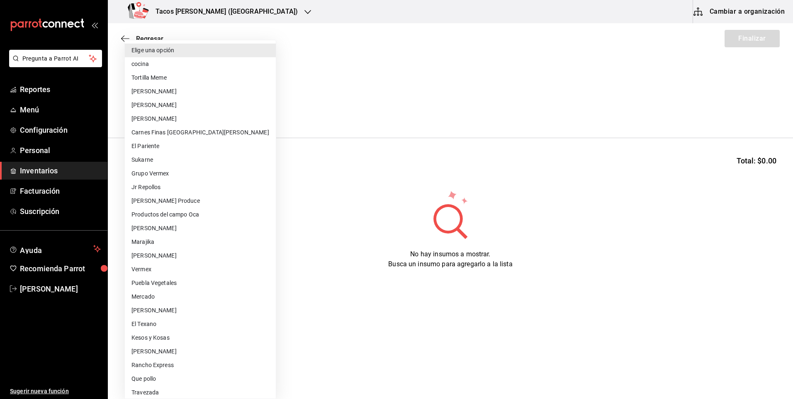
click at [244, 70] on li "cocina" at bounding box center [200, 64] width 151 height 14
type input "237c9a5b-4078-49eb-83ef-23bf52bd7acd"
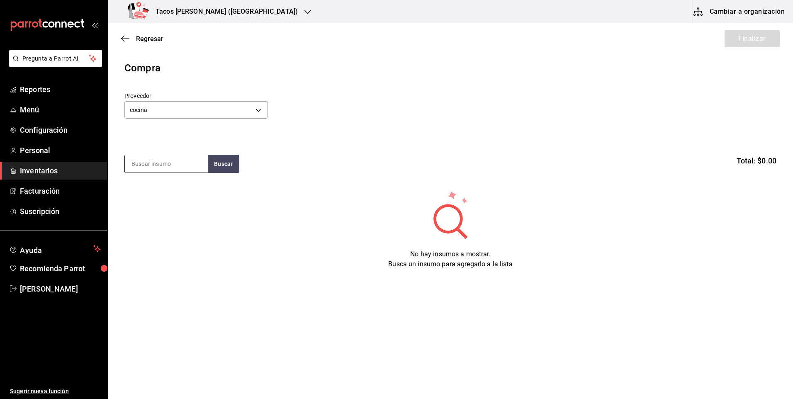
click at [176, 166] on input at bounding box center [166, 163] width 83 height 17
type input "pap"
click at [235, 166] on button "Buscar" at bounding box center [224, 164] width 32 height 18
click at [188, 186] on div "Taco Papa terminado" at bounding box center [164, 188] width 64 height 10
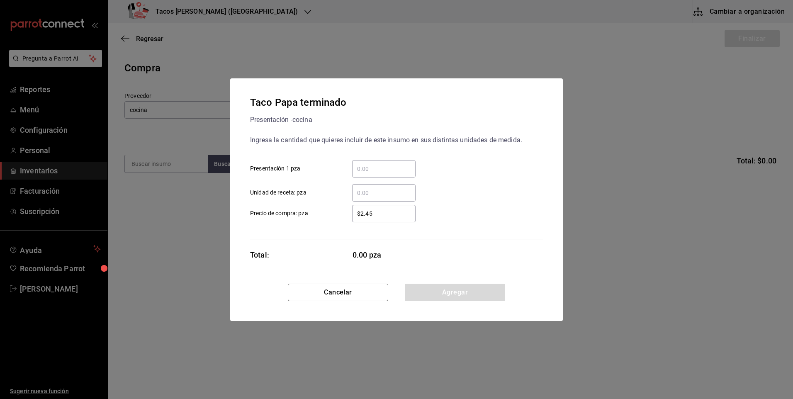
click at [382, 172] on input "​ Presentación 1 pza" at bounding box center [383, 169] width 63 height 10
type input "50"
click at [433, 292] on button "Agregar" at bounding box center [455, 292] width 100 height 17
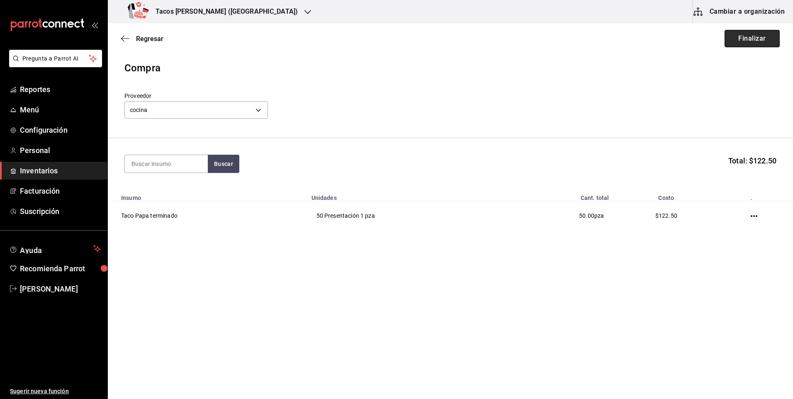
click at [745, 42] on button "Finalizar" at bounding box center [752, 38] width 55 height 17
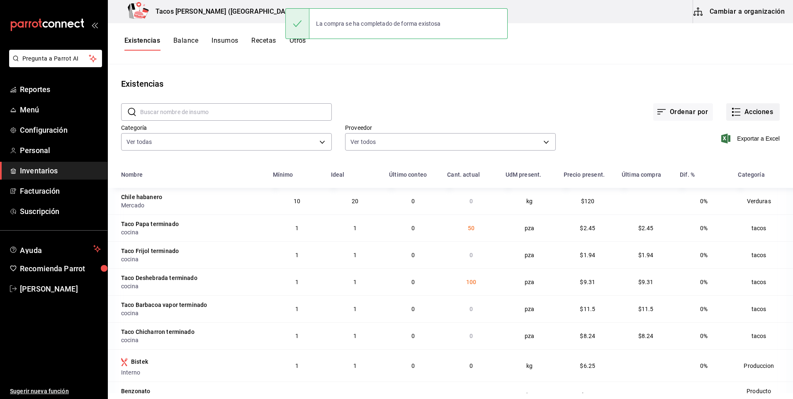
click at [756, 116] on button "Acciones" at bounding box center [754, 111] width 54 height 17
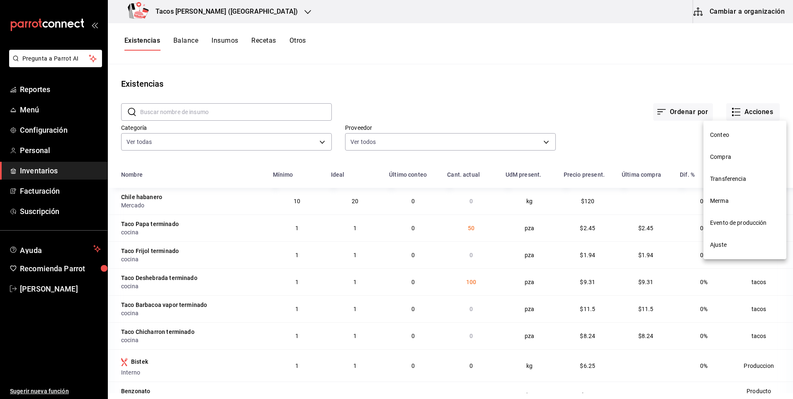
click at [747, 150] on li "Compra" at bounding box center [745, 157] width 83 height 22
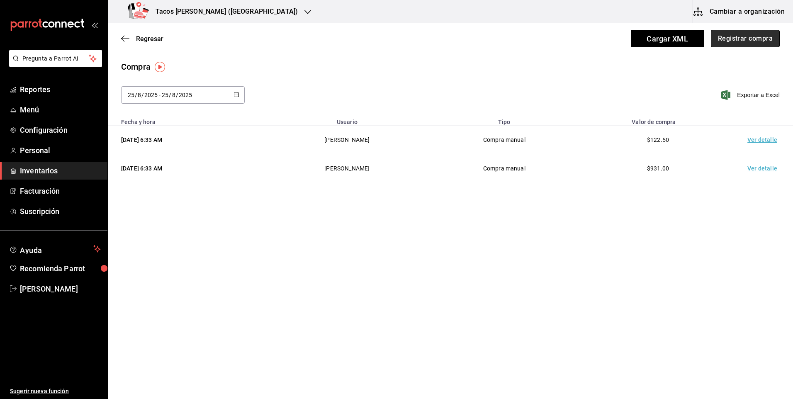
click at [764, 34] on button "Registrar compra" at bounding box center [745, 38] width 69 height 17
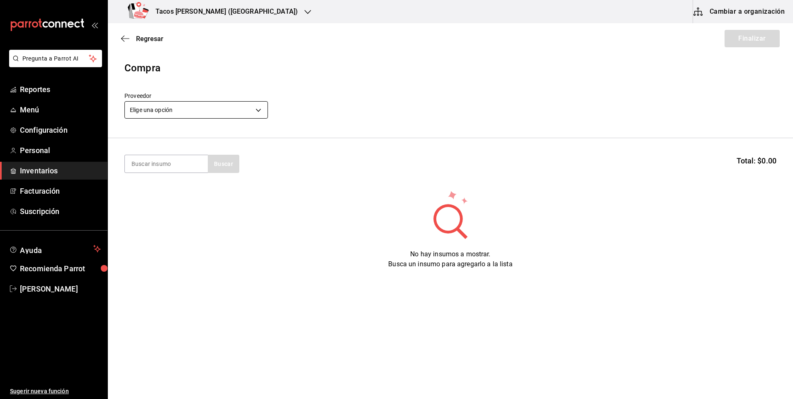
click at [212, 107] on body "Pregunta a Parrot AI Reportes Menú Configuración Personal Inventarios Facturaci…" at bounding box center [396, 176] width 793 height 352
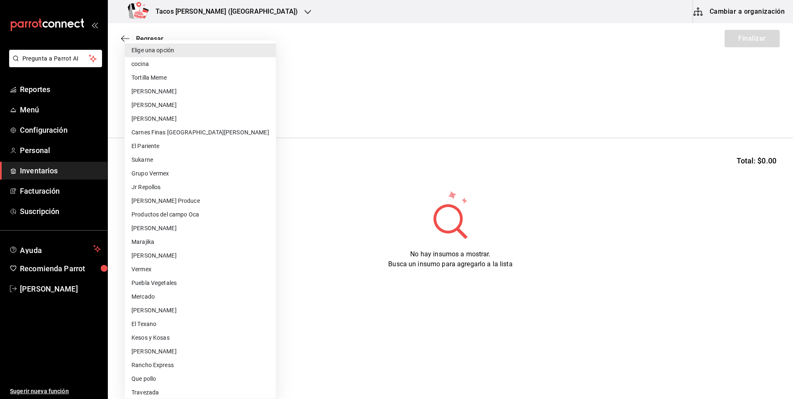
click at [220, 62] on li "cocina" at bounding box center [200, 64] width 151 height 14
type input "237c9a5b-4078-49eb-83ef-23bf52bd7acd"
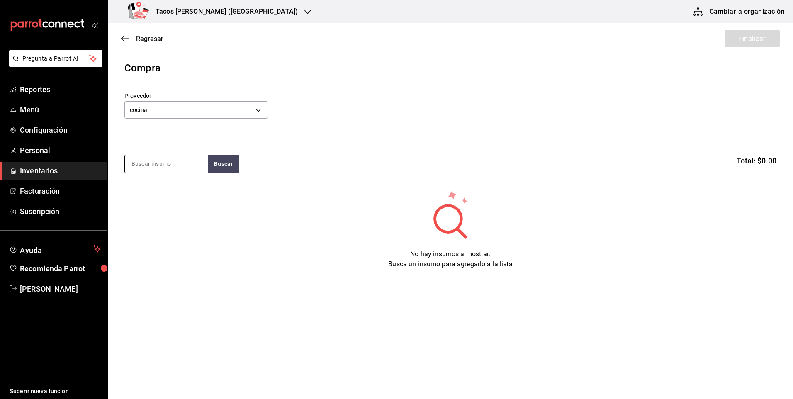
click at [183, 164] on input at bounding box center [166, 163] width 83 height 17
type input "fri"
click at [214, 161] on button "Buscar" at bounding box center [224, 164] width 32 height 18
click at [190, 190] on div "Taco Frijol terminado" at bounding box center [163, 188] width 63 height 10
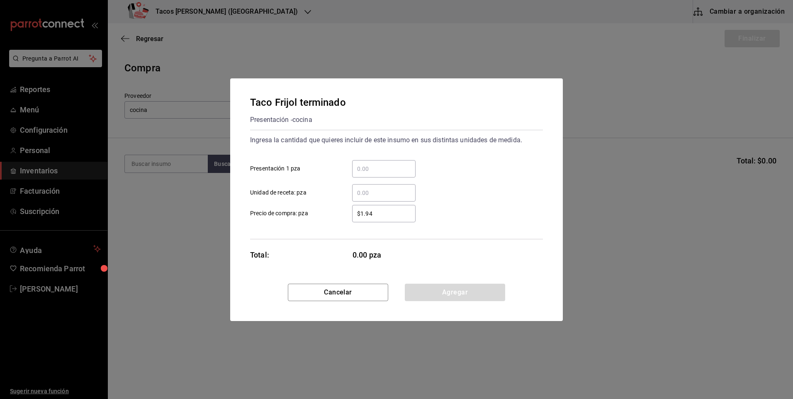
click at [372, 172] on input "​ Presentación 1 pza" at bounding box center [383, 169] width 63 height 10
type input "50"
click at [474, 288] on button "Agregar" at bounding box center [455, 292] width 100 height 17
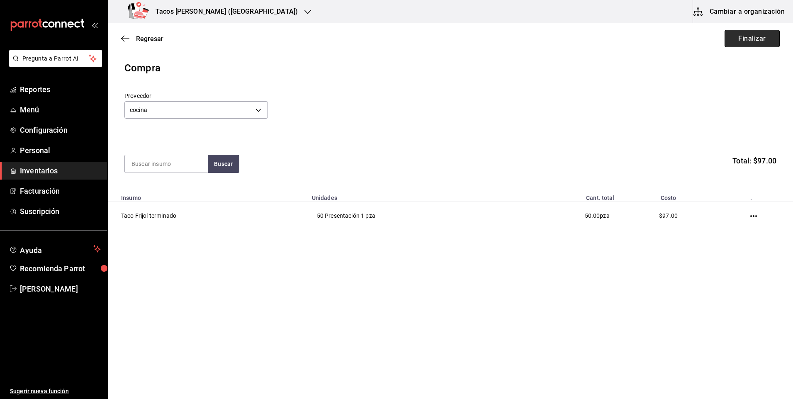
click at [740, 42] on button "Finalizar" at bounding box center [752, 38] width 55 height 17
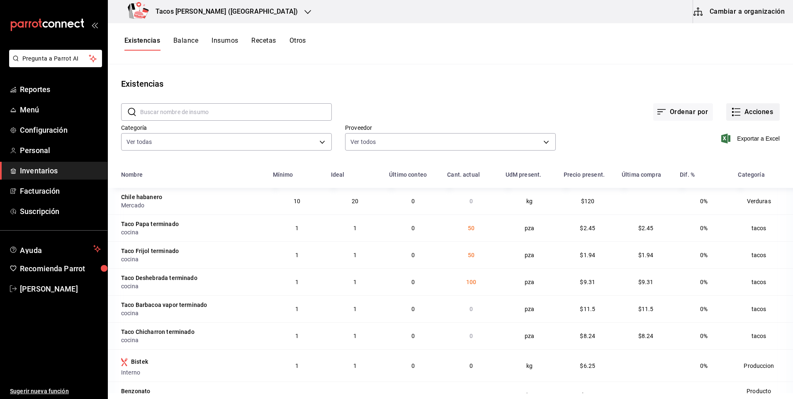
click at [750, 116] on button "Acciones" at bounding box center [754, 111] width 54 height 17
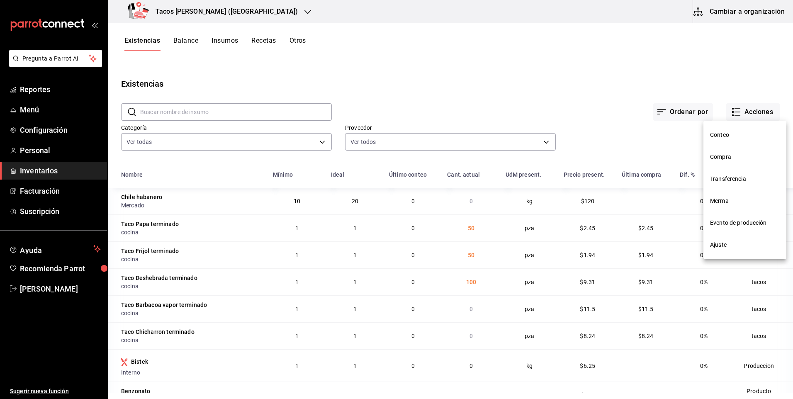
click at [732, 159] on span "Compra" at bounding box center [745, 157] width 70 height 9
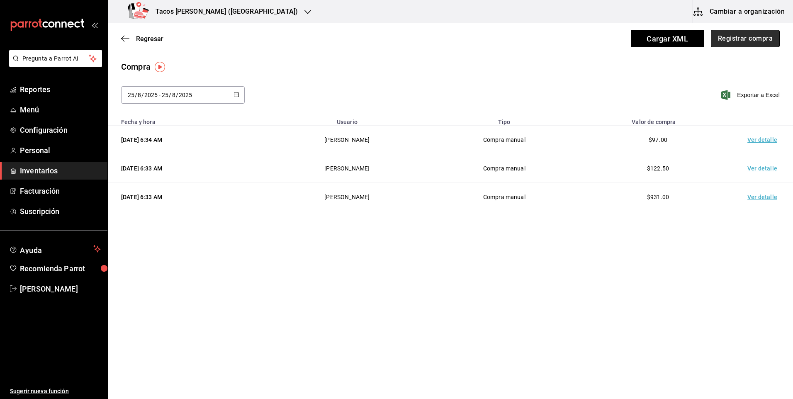
click at [752, 41] on button "Registrar compra" at bounding box center [745, 38] width 69 height 17
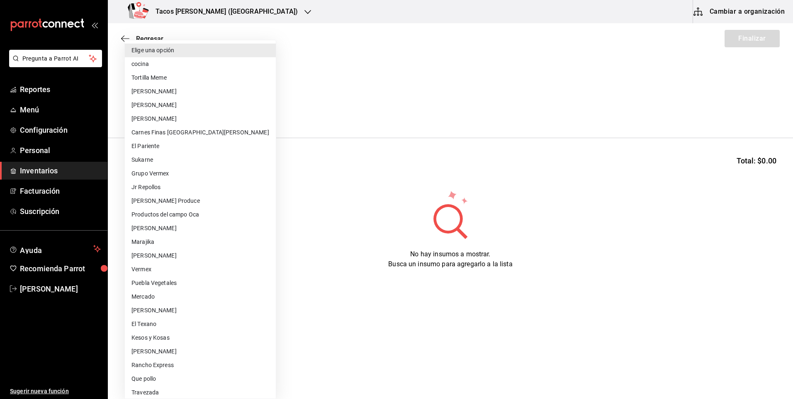
click at [225, 113] on body "Pregunta a Parrot AI Reportes Menú Configuración Personal Inventarios Facturaci…" at bounding box center [396, 176] width 793 height 352
click at [202, 68] on li "cocina" at bounding box center [200, 64] width 151 height 14
type input "237c9a5b-4078-49eb-83ef-23bf52bd7acd"
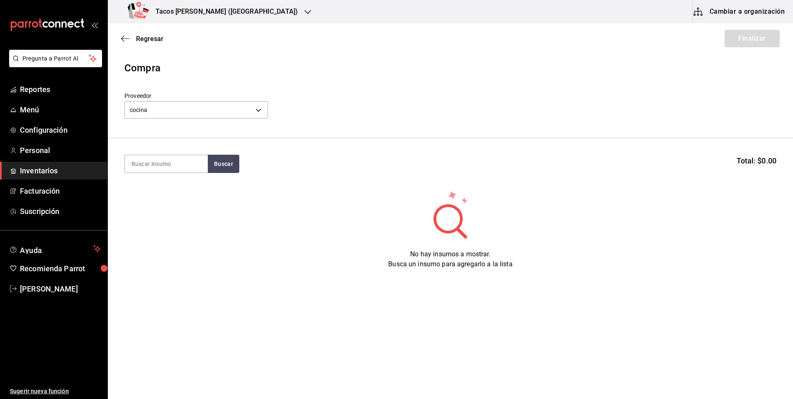
click at [159, 166] on input at bounding box center [166, 163] width 83 height 17
click at [207, 161] on input "chi" at bounding box center [166, 163] width 83 height 17
type input "chi"
click at [211, 162] on button "Buscar" at bounding box center [224, 164] width 32 height 18
click at [171, 193] on div "Taco Chicharron terminado" at bounding box center [167, 193] width 70 height 20
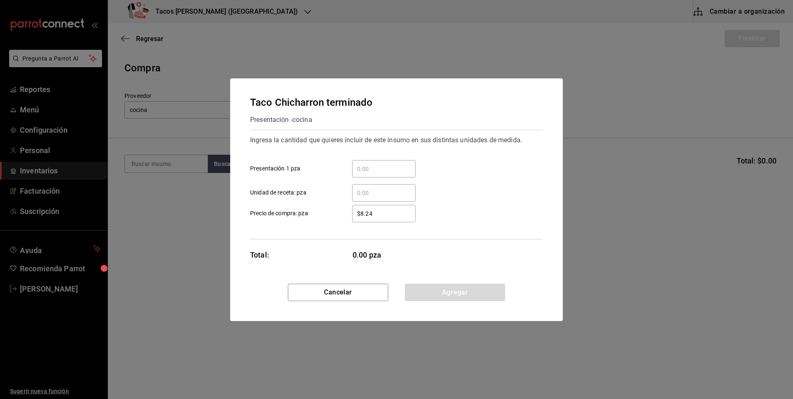
click at [379, 167] on input "​ Presentación 1 pza" at bounding box center [383, 169] width 63 height 10
type input "50"
click at [452, 282] on div "Taco Chicharron terminado Presentación - cocina Ingresa la cantidad que quieres…" at bounding box center [396, 180] width 333 height 205
click at [450, 290] on button "Agregar" at bounding box center [455, 292] width 100 height 17
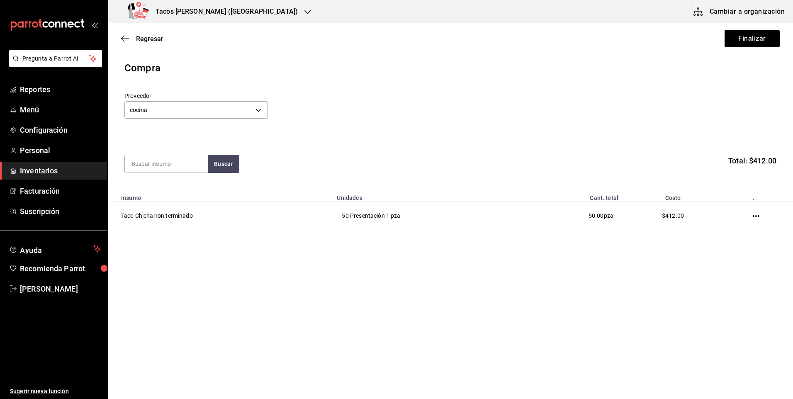
click at [746, 48] on div "Regresar Finalizar" at bounding box center [451, 38] width 686 height 31
click at [749, 41] on button "Finalizar" at bounding box center [752, 38] width 55 height 17
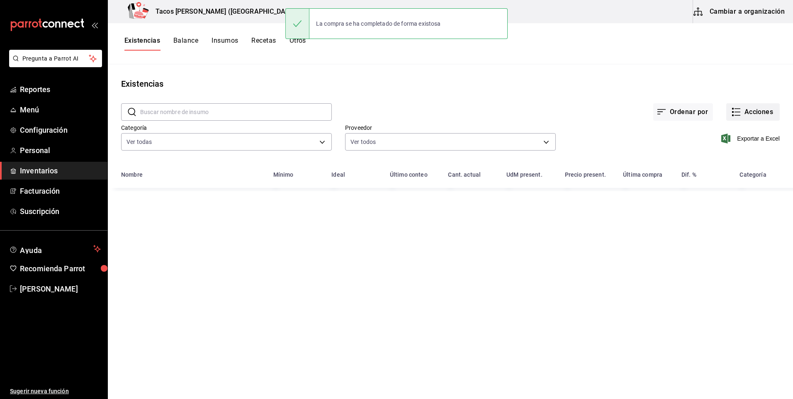
click at [761, 107] on button "Acciones" at bounding box center [754, 111] width 54 height 17
click at [731, 156] on span "Compra" at bounding box center [745, 157] width 70 height 9
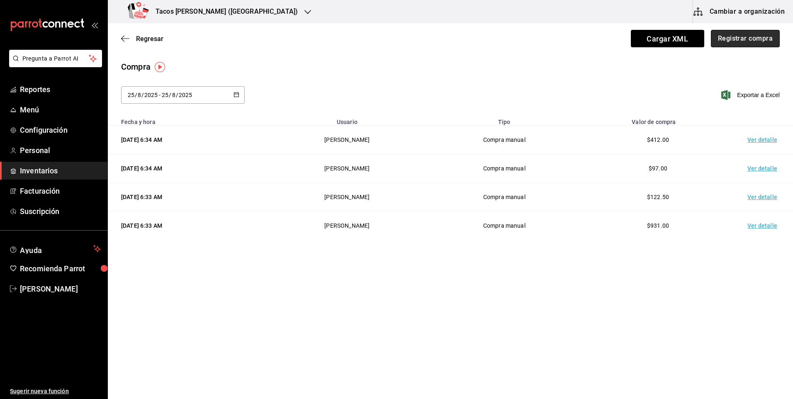
click at [741, 41] on button "Registrar compra" at bounding box center [745, 38] width 69 height 17
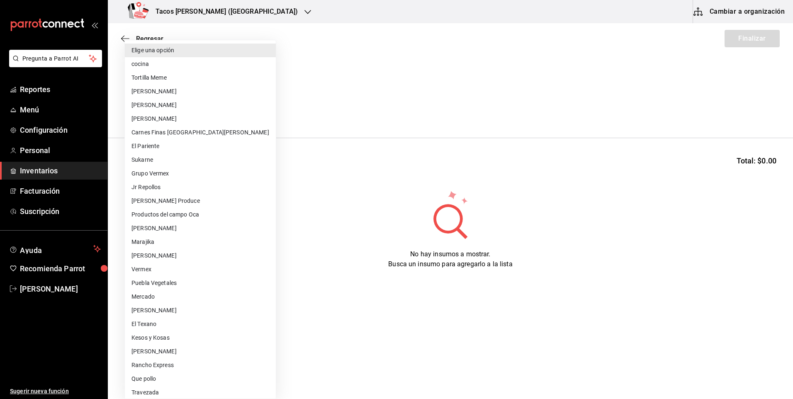
click at [229, 112] on body "Pregunta a Parrot AI Reportes Menú Configuración Personal Inventarios Facturaci…" at bounding box center [396, 176] width 793 height 352
click at [143, 58] on li "cocina" at bounding box center [200, 64] width 151 height 14
type input "237c9a5b-4078-49eb-83ef-23bf52bd7acd"
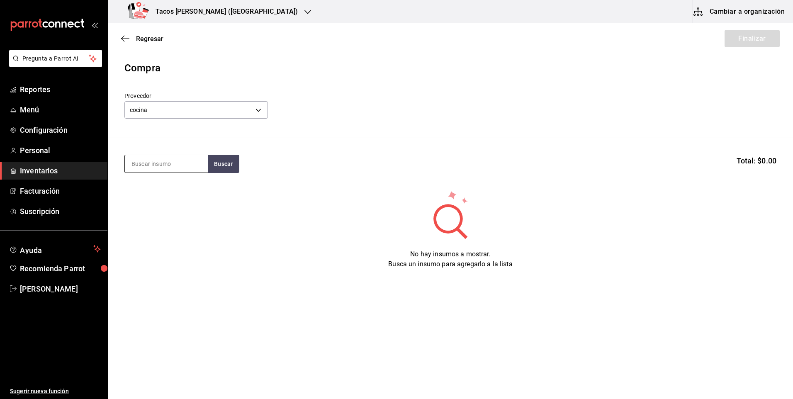
click at [179, 162] on input at bounding box center [166, 163] width 83 height 17
type input "bar"
click at [221, 166] on button "Buscar" at bounding box center [224, 164] width 32 height 18
click at [176, 187] on div "Taco Barbacoa vapor terminado" at bounding box center [167, 193] width 70 height 20
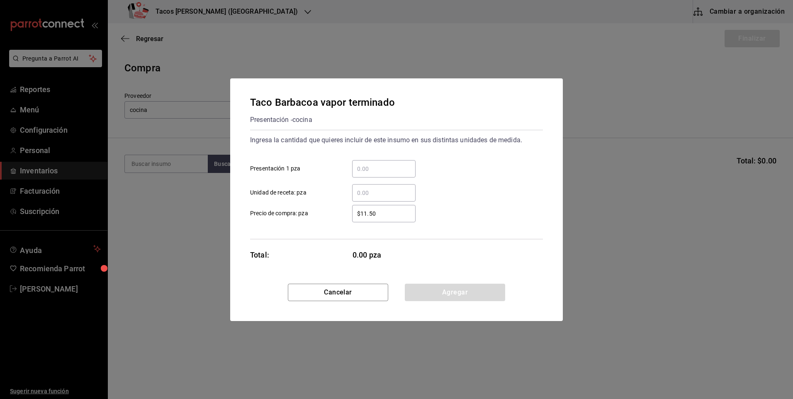
click at [367, 169] on input "​ Presentación 1 pza" at bounding box center [383, 169] width 63 height 10
type input "30"
click at [474, 292] on button "Agregar" at bounding box center [455, 292] width 100 height 17
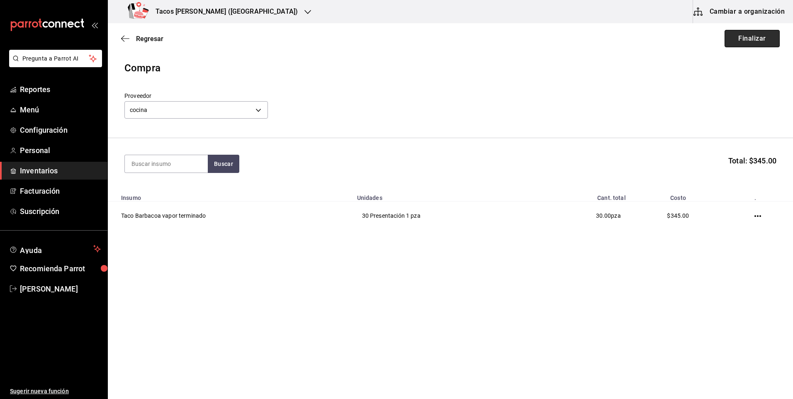
click at [769, 46] on button "Finalizar" at bounding box center [752, 38] width 55 height 17
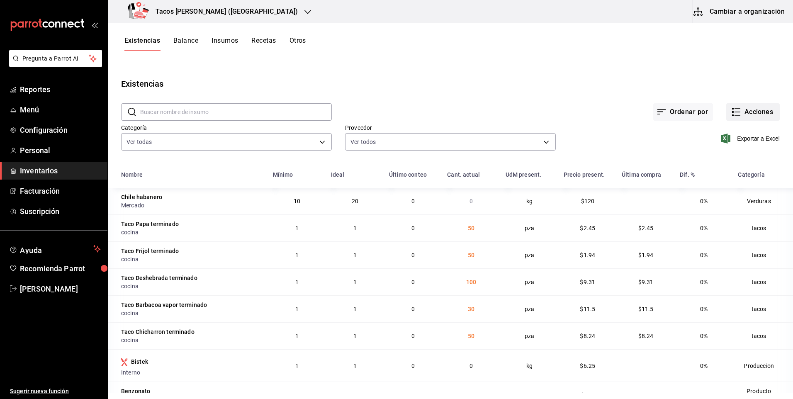
click at [749, 112] on button "Acciones" at bounding box center [754, 111] width 54 height 17
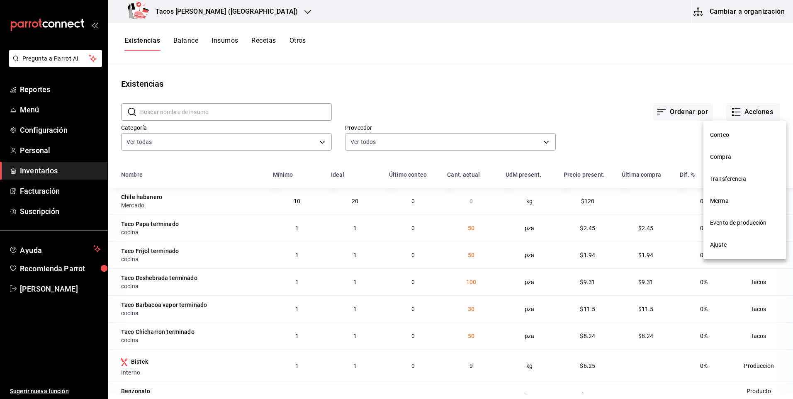
click at [201, 9] on div at bounding box center [396, 199] width 793 height 399
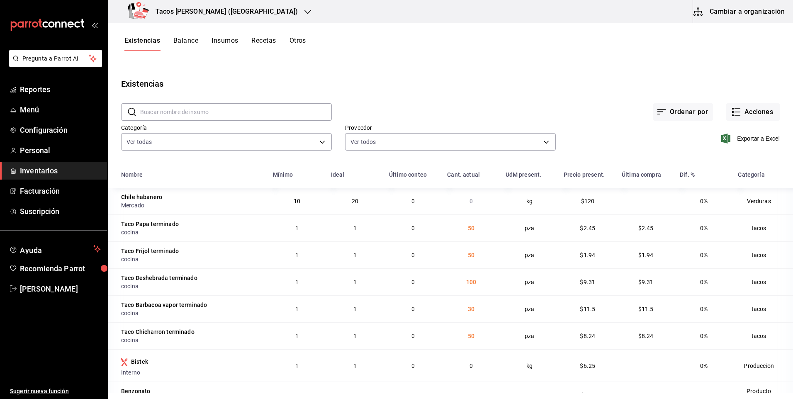
click at [201, 9] on h3 "Tacos don Pedro (Cordillera)" at bounding box center [223, 12] width 149 height 10
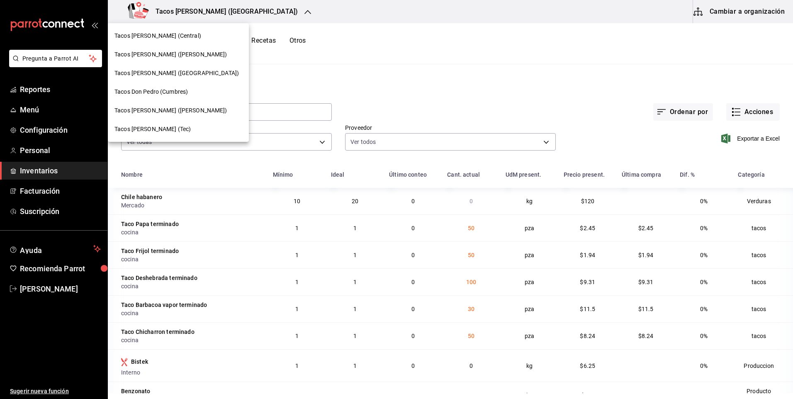
click at [183, 54] on span "Tacos [PERSON_NAME] ([PERSON_NAME])" at bounding box center [171, 54] width 113 height 9
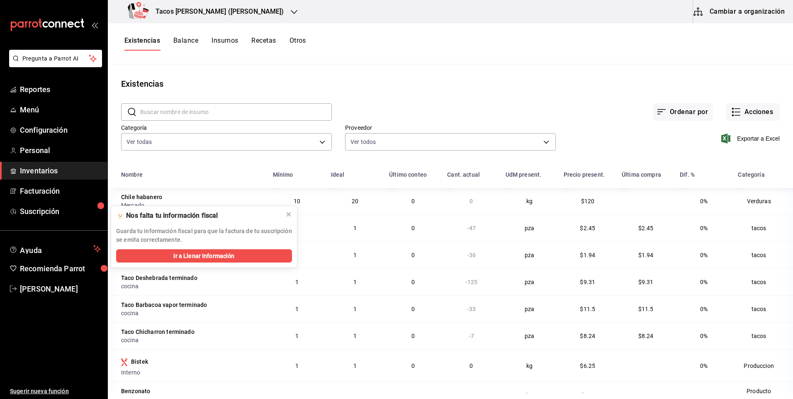
click at [288, 216] on td "1" at bounding box center [297, 228] width 58 height 27
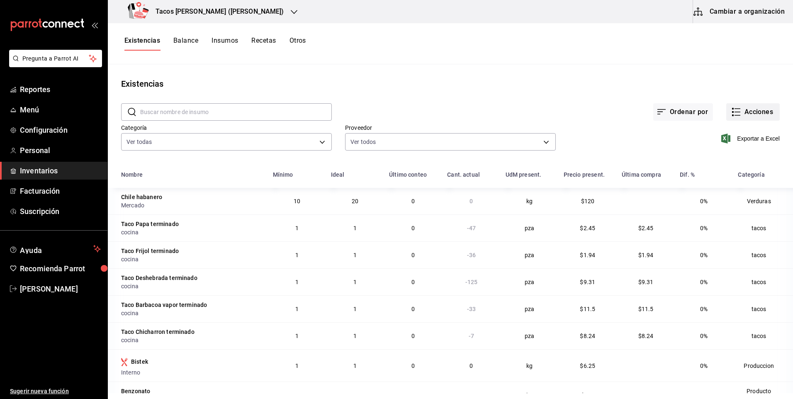
click at [746, 112] on button "Acciones" at bounding box center [754, 111] width 54 height 17
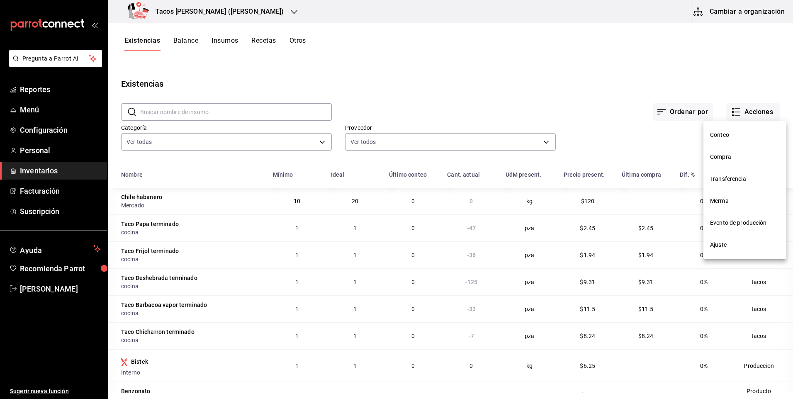
click at [731, 250] on li "Ajuste" at bounding box center [745, 245] width 83 height 22
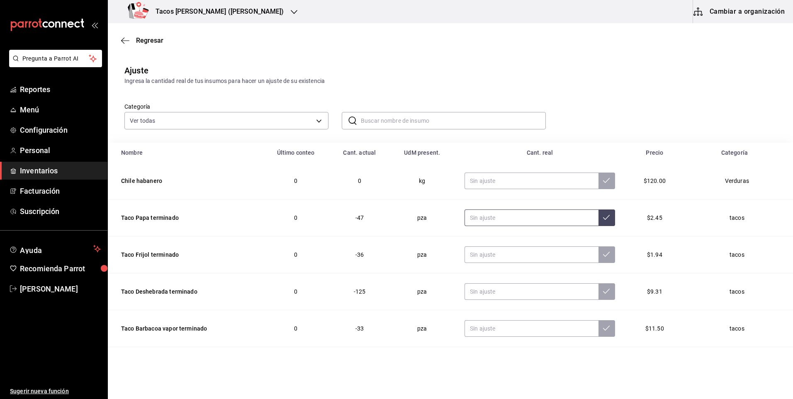
click at [519, 223] on input "text" at bounding box center [532, 218] width 134 height 17
type input "0.00"
click at [516, 254] on input "text" at bounding box center [532, 255] width 134 height 17
type input "0.00"
click at [505, 296] on input "text" at bounding box center [532, 291] width 134 height 17
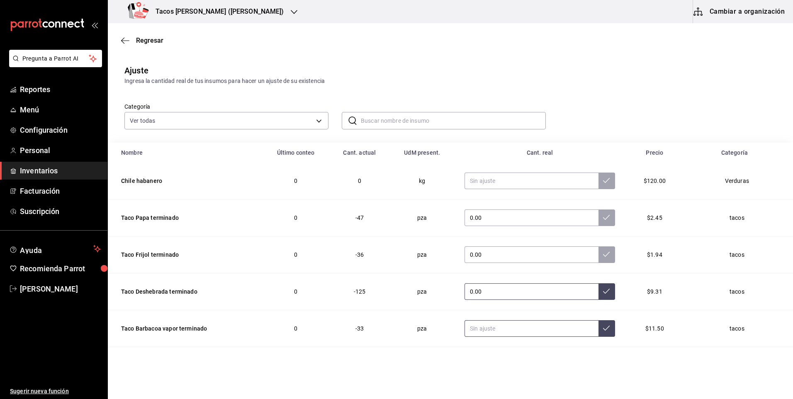
type input "0.00"
click at [504, 330] on input "text" at bounding box center [532, 328] width 134 height 17
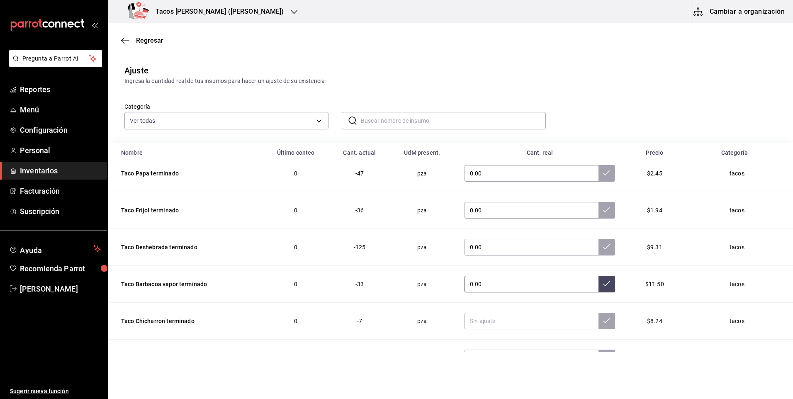
scroll to position [46, 0]
type input "0.00"
click at [504, 324] on input "text" at bounding box center [532, 320] width 134 height 17
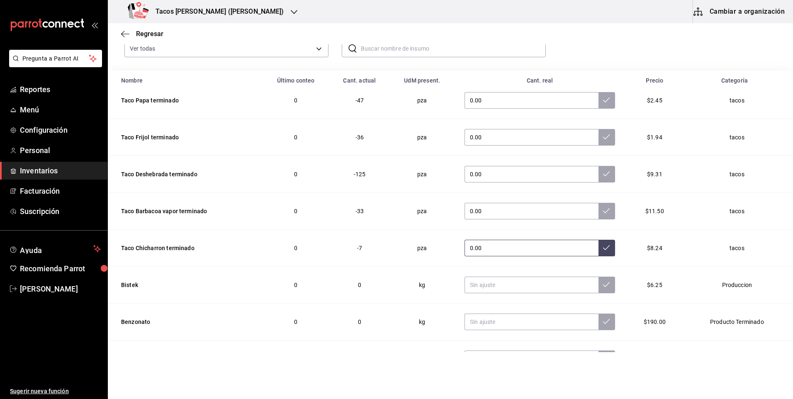
scroll to position [83, 0]
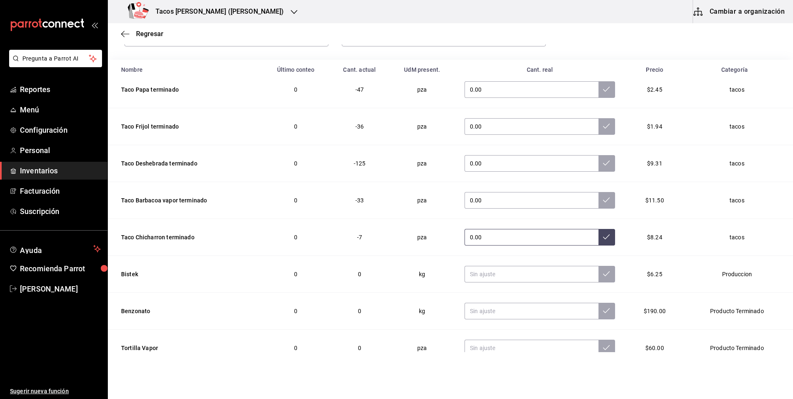
type input "0.00"
click at [599, 239] on button at bounding box center [607, 237] width 17 height 17
click at [599, 208] on button at bounding box center [607, 200] width 17 height 17
click at [603, 163] on icon at bounding box center [606, 163] width 7 height 7
click at [598, 138] on td "0.00" at bounding box center [540, 126] width 171 height 37
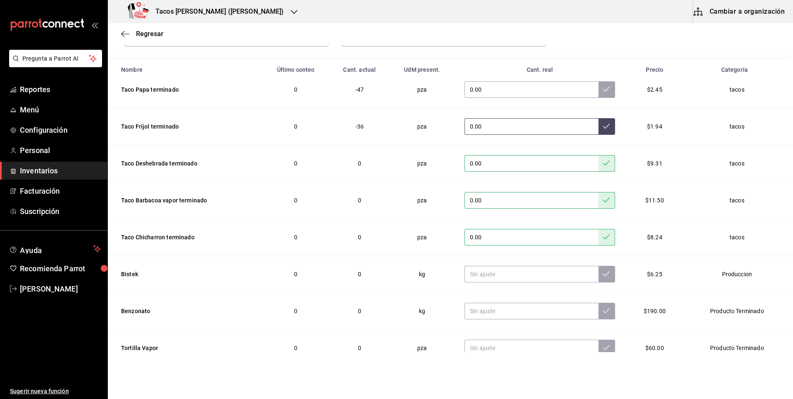
click at [603, 124] on icon at bounding box center [606, 126] width 7 height 7
click at [600, 88] on button at bounding box center [607, 89] width 17 height 17
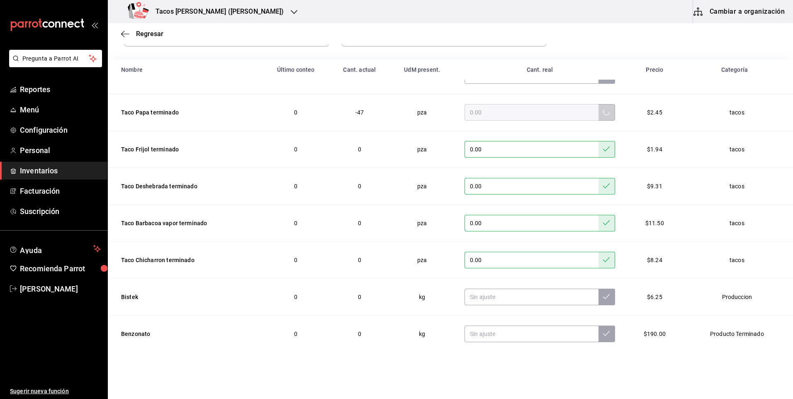
scroll to position [0, 0]
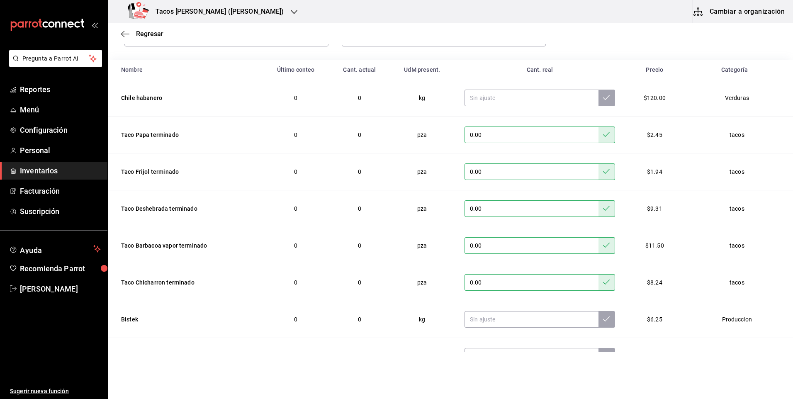
click at [155, 29] on div "Regresar" at bounding box center [451, 33] width 686 height 21
click at [156, 36] on span "Regresar" at bounding box center [149, 34] width 27 height 8
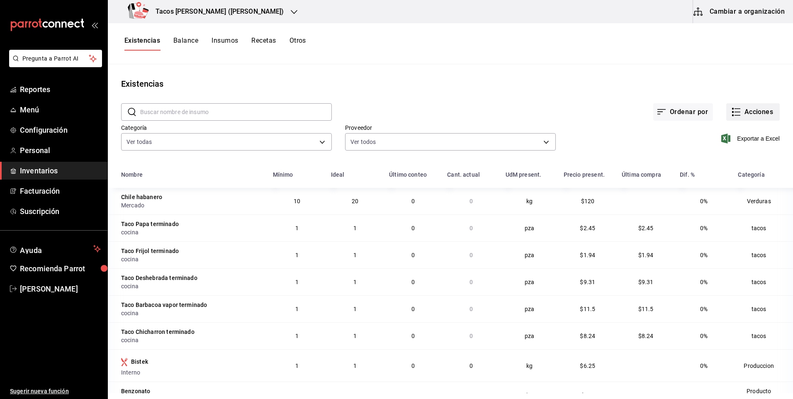
click at [769, 114] on button "Acciones" at bounding box center [754, 111] width 54 height 17
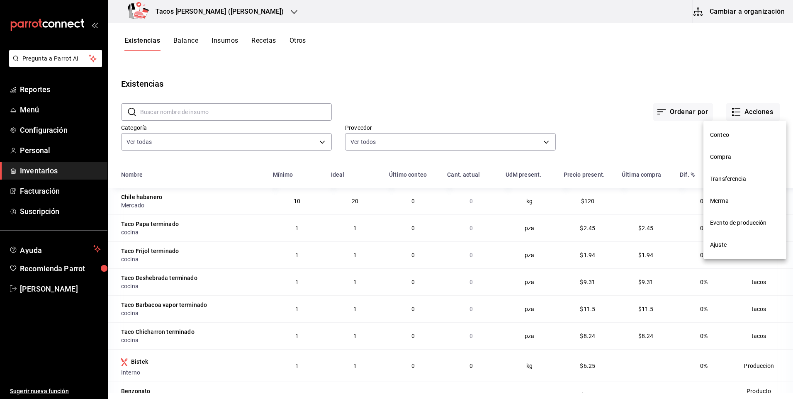
click at [744, 163] on li "Compra" at bounding box center [745, 157] width 83 height 22
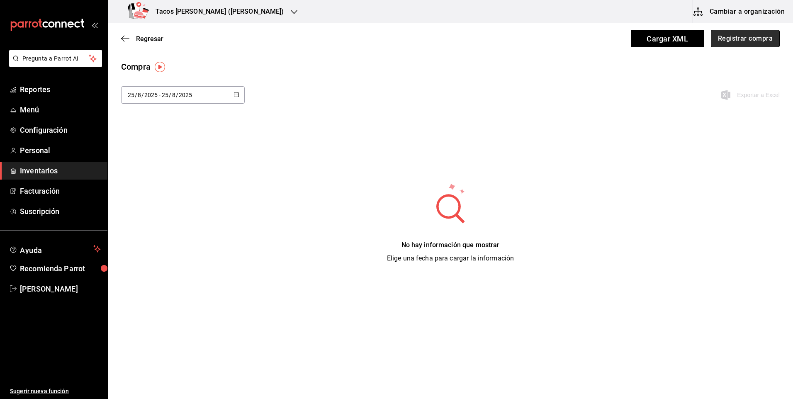
click at [739, 35] on button "Registrar compra" at bounding box center [745, 38] width 69 height 17
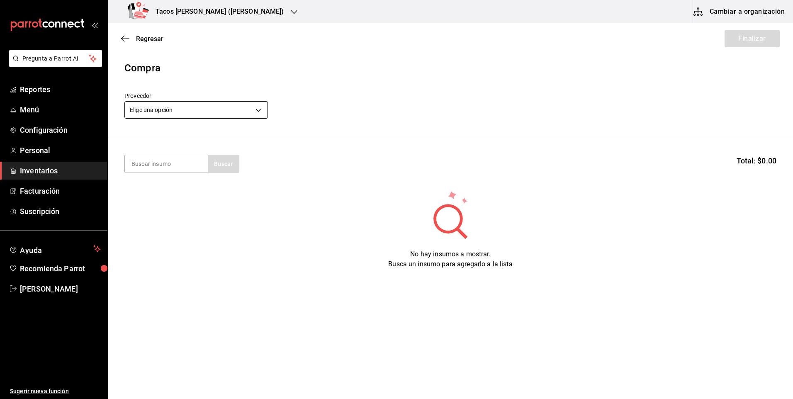
click at [160, 103] on body "Pregunta a Parrot AI Reportes Menú Configuración Personal Inventarios Facturaci…" at bounding box center [396, 176] width 793 height 352
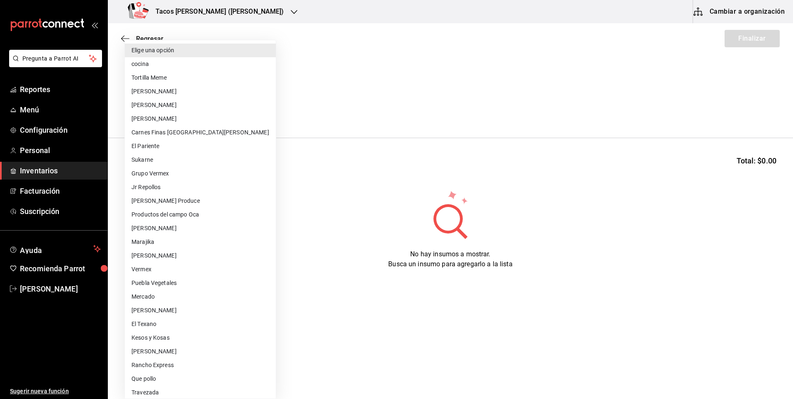
click at [181, 62] on li "cocina" at bounding box center [200, 64] width 151 height 14
type input "237c9a5b-4078-49eb-83ef-23bf52bd7acd"
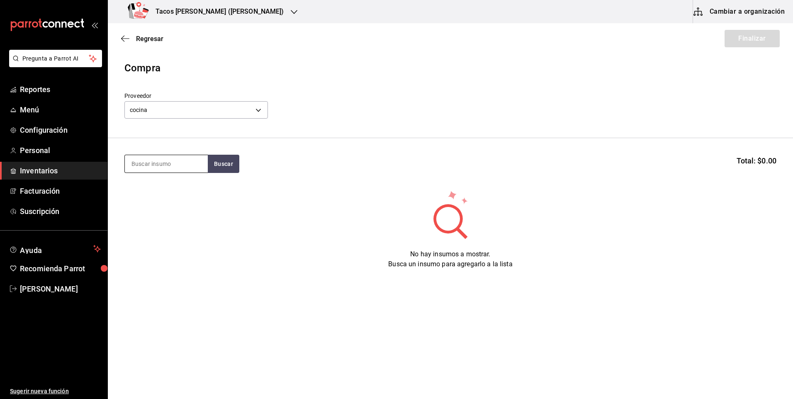
click at [171, 168] on input at bounding box center [166, 163] width 83 height 17
type input "des"
click at [225, 164] on button "Buscar" at bounding box center [224, 164] width 32 height 18
click at [166, 185] on div "Taco Deshebrada terminado" at bounding box center [167, 193] width 70 height 20
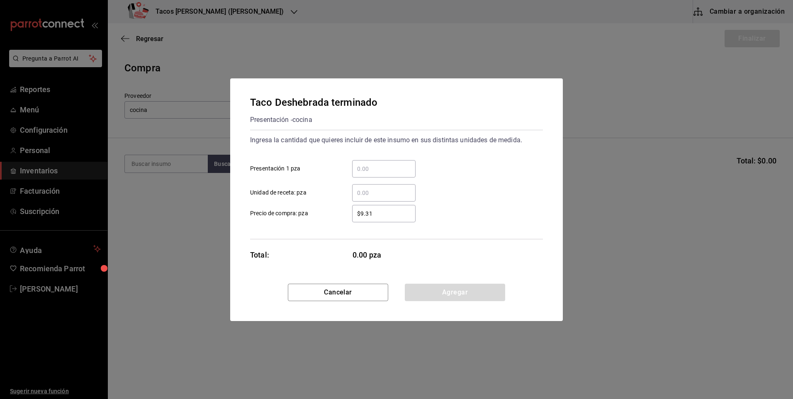
click at [381, 167] on input "​ Presentación 1 pza" at bounding box center [383, 169] width 63 height 10
type input "2"
type input "100"
click at [435, 291] on button "Agregar" at bounding box center [455, 292] width 100 height 17
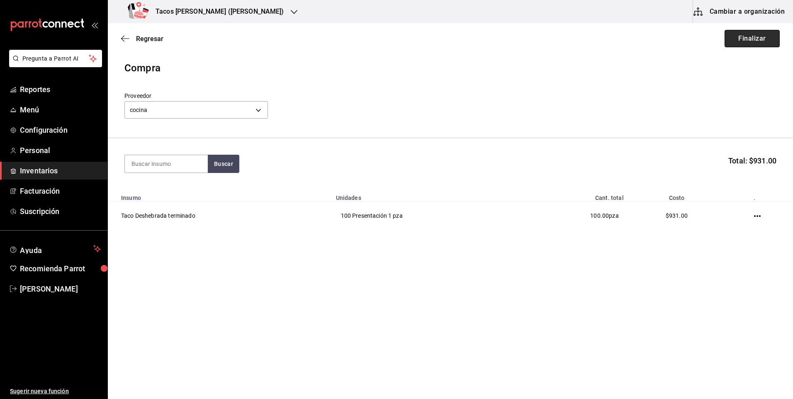
click at [740, 38] on button "Finalizar" at bounding box center [752, 38] width 55 height 17
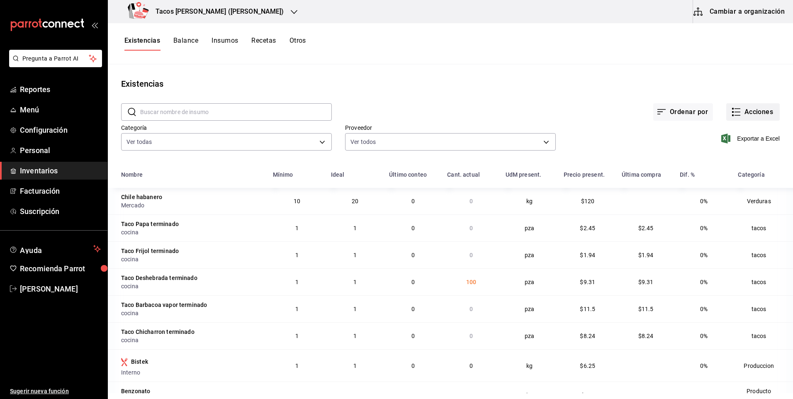
click at [750, 117] on button "Acciones" at bounding box center [754, 111] width 54 height 17
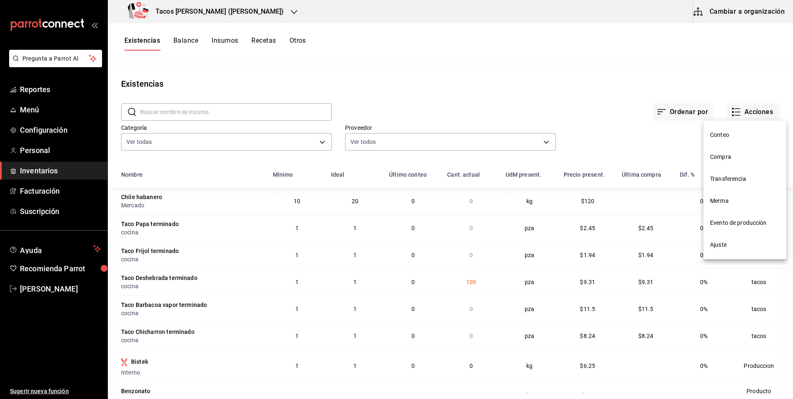
click at [737, 160] on span "Compra" at bounding box center [745, 157] width 70 height 9
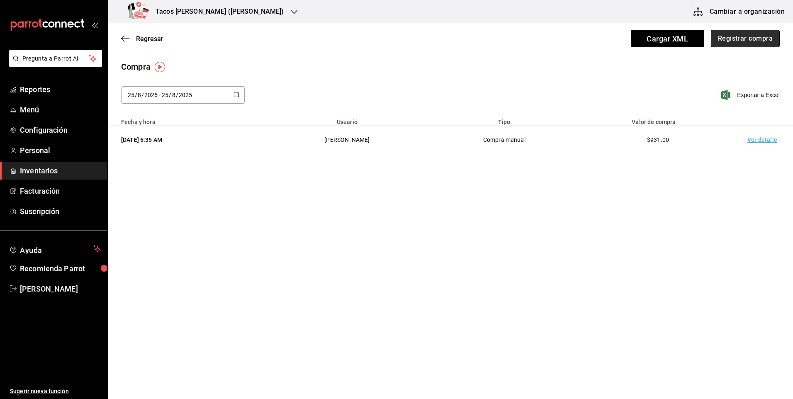
click at [778, 33] on button "Registrar compra" at bounding box center [745, 38] width 69 height 17
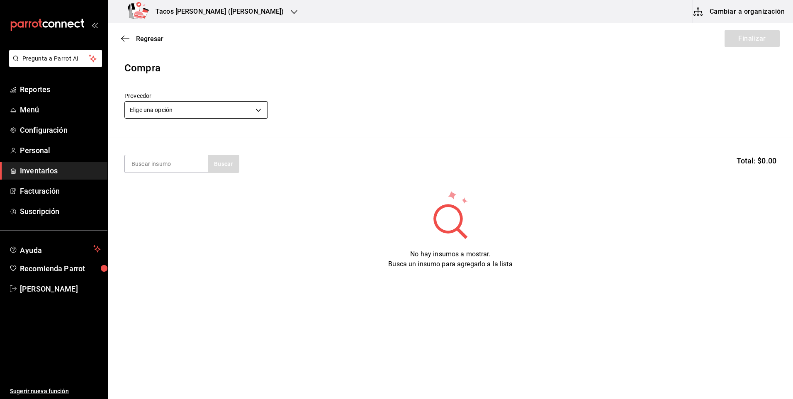
click at [237, 110] on body "Pregunta a Parrot AI Reportes Menú Configuración Personal Inventarios Facturaci…" at bounding box center [396, 176] width 793 height 352
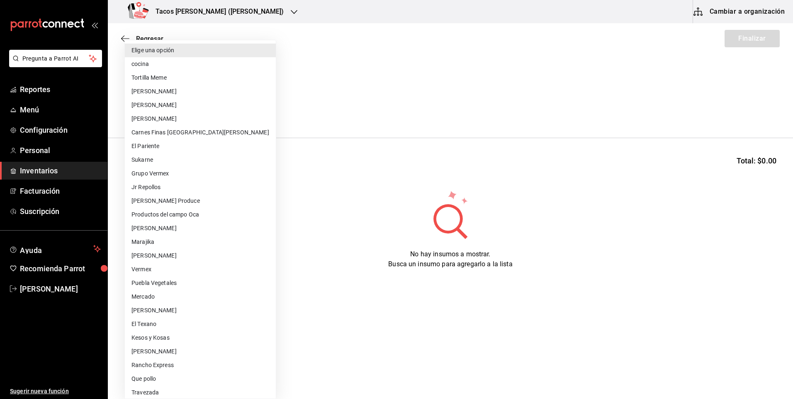
click at [202, 58] on li "cocina" at bounding box center [200, 64] width 151 height 14
type input "237c9a5b-4078-49eb-83ef-23bf52bd7acd"
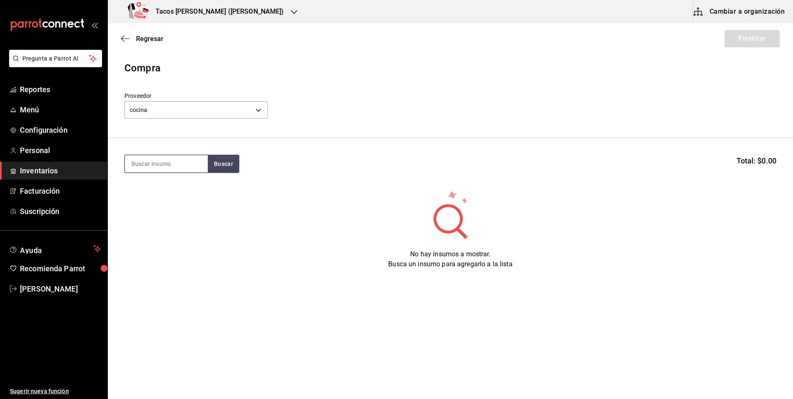
click at [173, 163] on input at bounding box center [166, 163] width 83 height 17
type input "pap"
click at [220, 171] on button "Buscar" at bounding box center [224, 164] width 32 height 18
click at [197, 182] on div "Taco Papa terminado Presentación - cocina" at bounding box center [166, 192] width 83 height 32
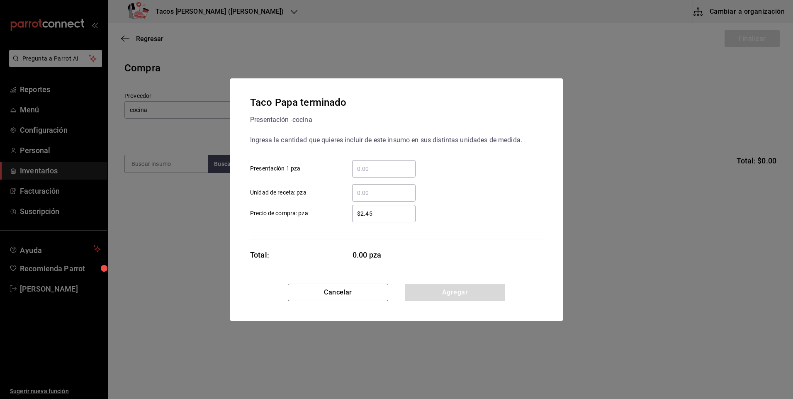
click at [362, 172] on input "​ Presentación 1 pza" at bounding box center [383, 169] width 63 height 10
type input "50"
click at [447, 284] on button "Agregar" at bounding box center [455, 292] width 100 height 17
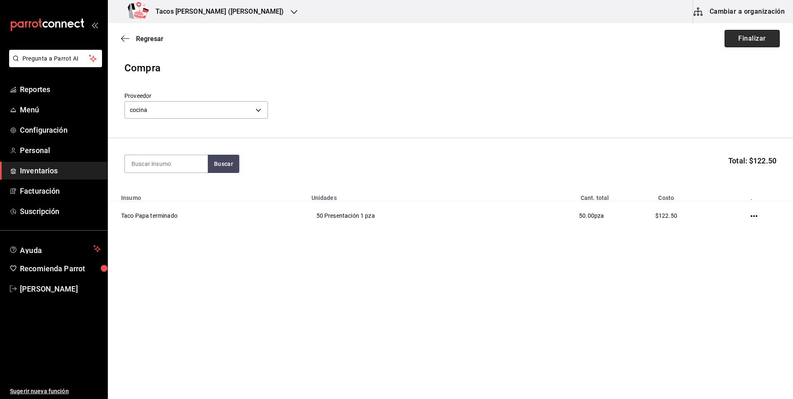
click at [757, 42] on button "Finalizar" at bounding box center [752, 38] width 55 height 17
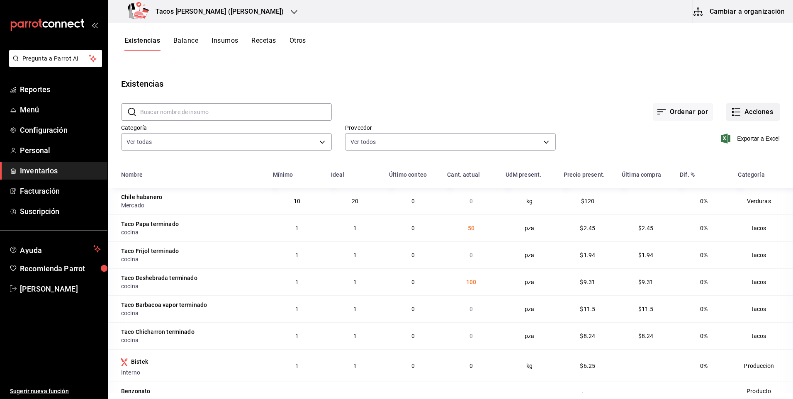
click at [753, 109] on button "Acciones" at bounding box center [754, 111] width 54 height 17
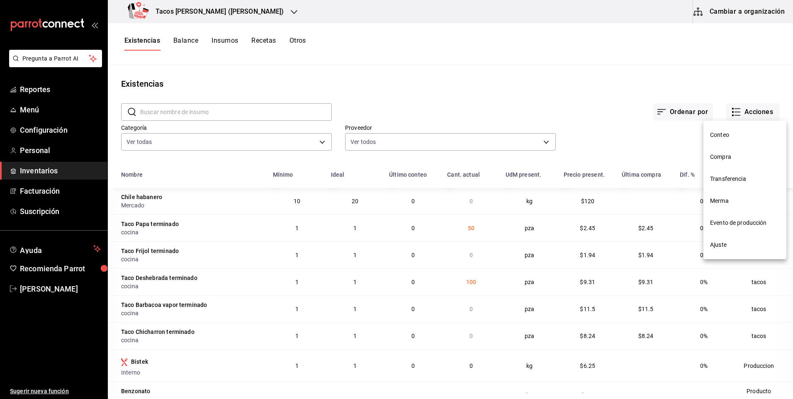
click at [731, 161] on span "Compra" at bounding box center [745, 157] width 70 height 9
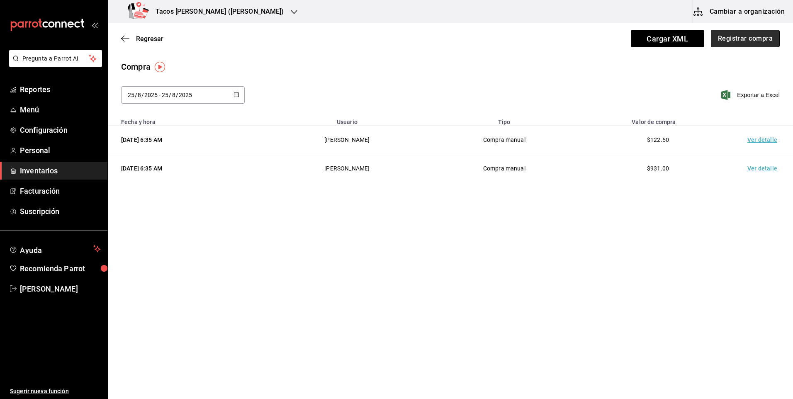
click at [762, 37] on button "Registrar compra" at bounding box center [745, 38] width 69 height 17
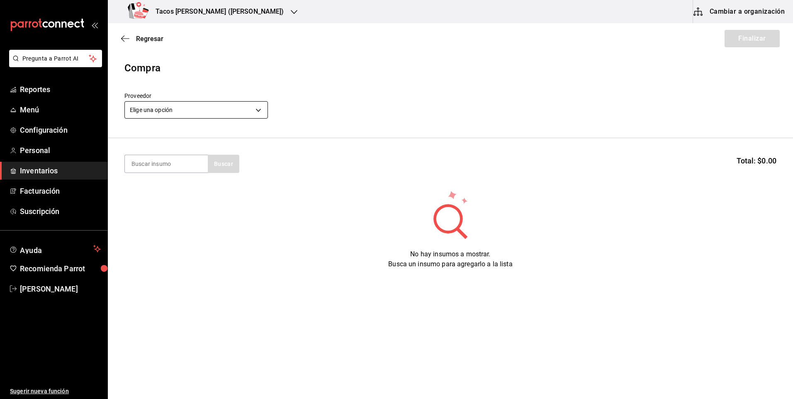
click at [227, 116] on body "Pregunta a Parrot AI Reportes Menú Configuración Personal Inventarios Facturaci…" at bounding box center [396, 176] width 793 height 352
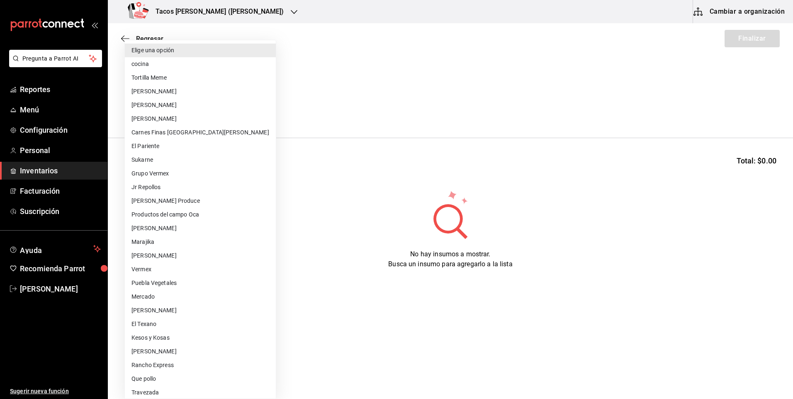
click at [208, 60] on li "cocina" at bounding box center [200, 64] width 151 height 14
type input "237c9a5b-4078-49eb-83ef-23bf52bd7acd"
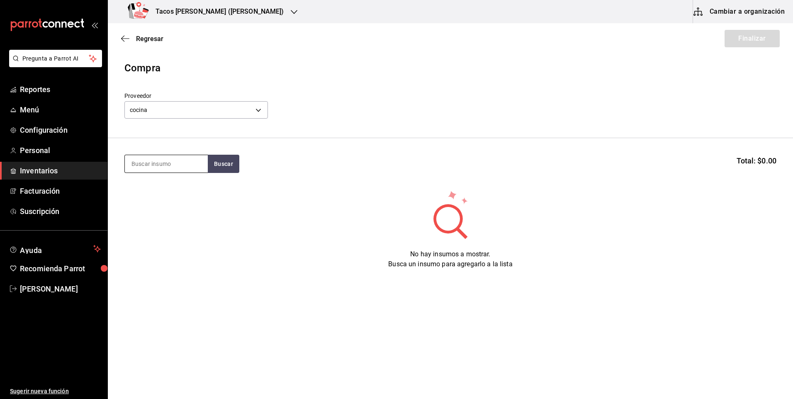
click at [164, 163] on input at bounding box center [166, 163] width 83 height 17
type input "fri"
click at [229, 167] on button "Buscar" at bounding box center [224, 164] width 32 height 18
click at [162, 184] on div "Taco Frijol terminado" at bounding box center [163, 188] width 63 height 10
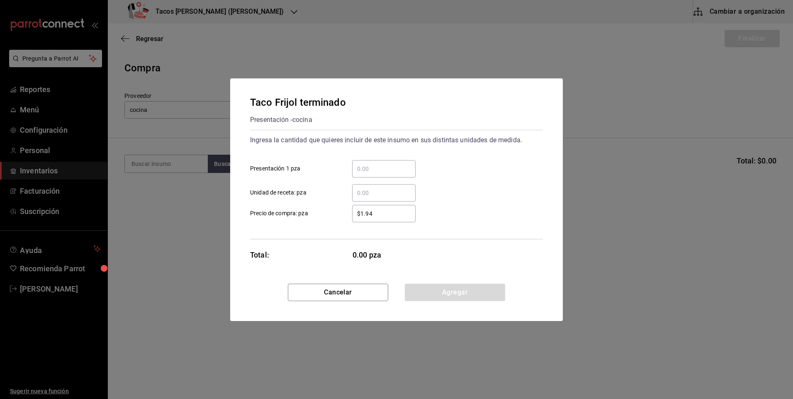
click at [367, 173] on input "​ Presentación 1 pza" at bounding box center [383, 169] width 63 height 10
type input "50"
click at [448, 293] on button "Agregar" at bounding box center [455, 292] width 100 height 17
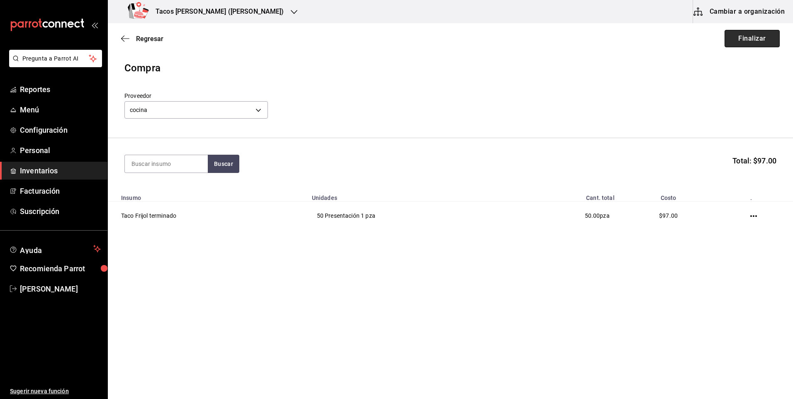
click at [770, 33] on button "Finalizar" at bounding box center [752, 38] width 55 height 17
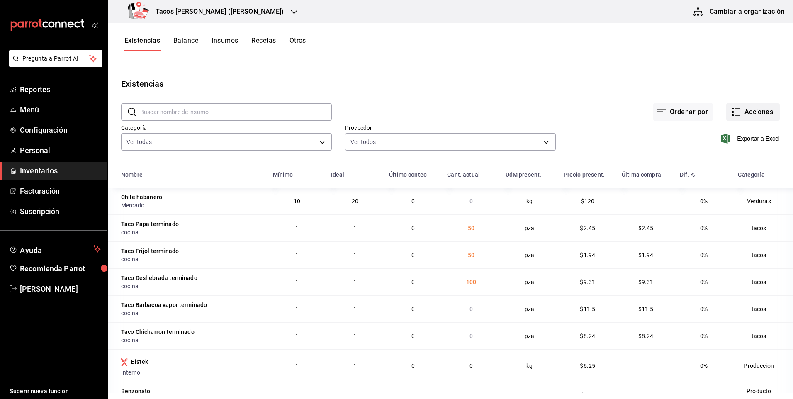
click at [760, 110] on button "Acciones" at bounding box center [754, 111] width 54 height 17
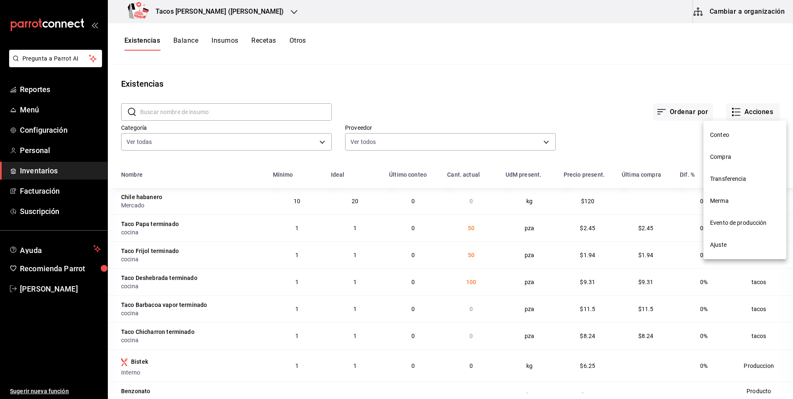
click at [735, 166] on li "Compra" at bounding box center [745, 157] width 83 height 22
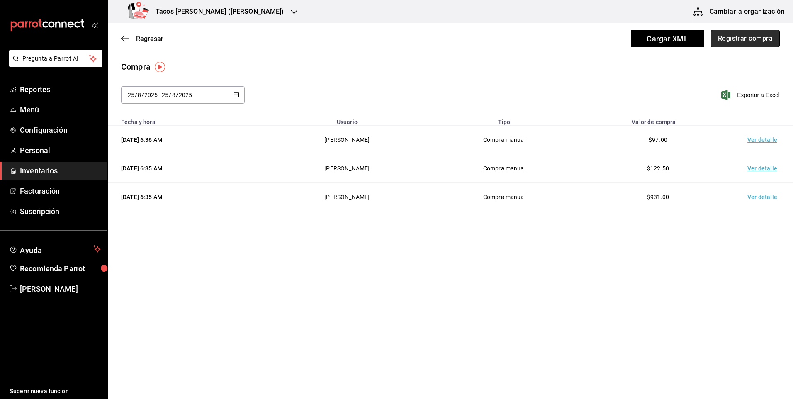
click at [760, 39] on button "Registrar compra" at bounding box center [745, 38] width 69 height 17
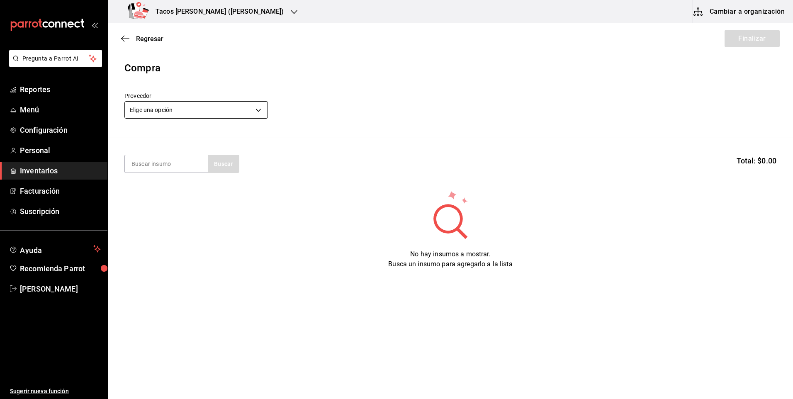
click at [190, 112] on body "Pregunta a Parrot AI Reportes Menú Configuración Personal Inventarios Facturaci…" at bounding box center [396, 176] width 793 height 352
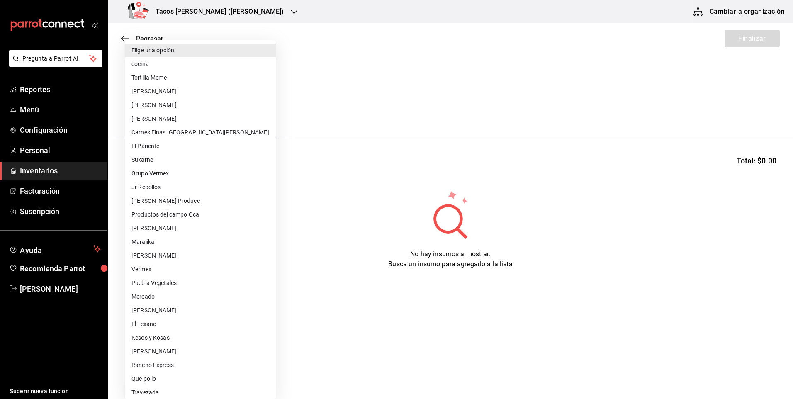
click at [178, 66] on li "cocina" at bounding box center [200, 64] width 151 height 14
type input "237c9a5b-4078-49eb-83ef-23bf52bd7acd"
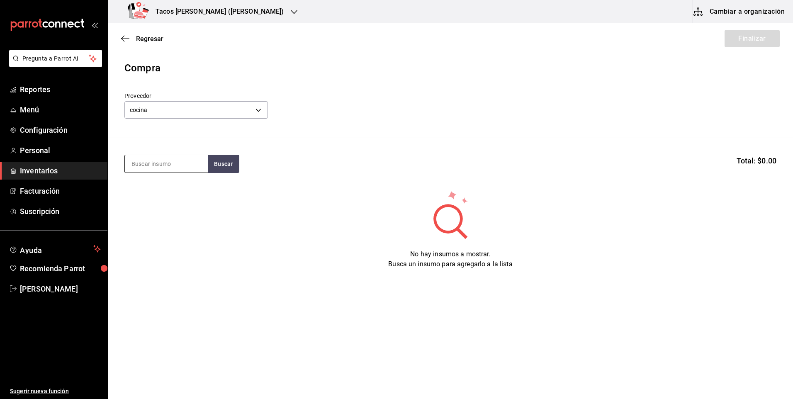
click at [171, 169] on input at bounding box center [166, 163] width 83 height 17
type input "chi"
click at [217, 169] on button "Buscar" at bounding box center [224, 164] width 32 height 18
click at [190, 193] on div "Taco Chicharron terminado" at bounding box center [167, 193] width 70 height 20
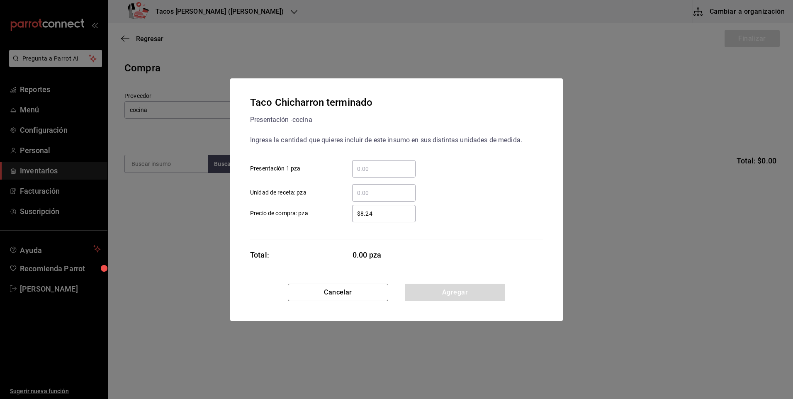
click at [406, 176] on div "​" at bounding box center [383, 168] width 63 height 17
click at [406, 174] on input "​ Presentación 1 pza" at bounding box center [383, 169] width 63 height 10
type input "50"
click at [439, 287] on button "Agregar" at bounding box center [455, 292] width 100 height 17
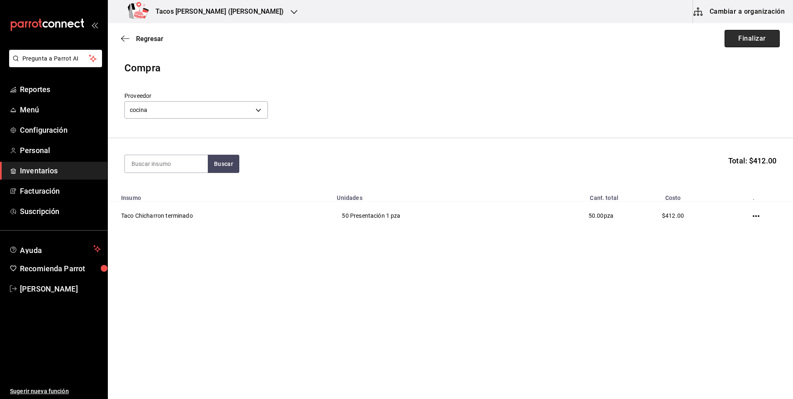
click at [754, 39] on button "Finalizar" at bounding box center [752, 38] width 55 height 17
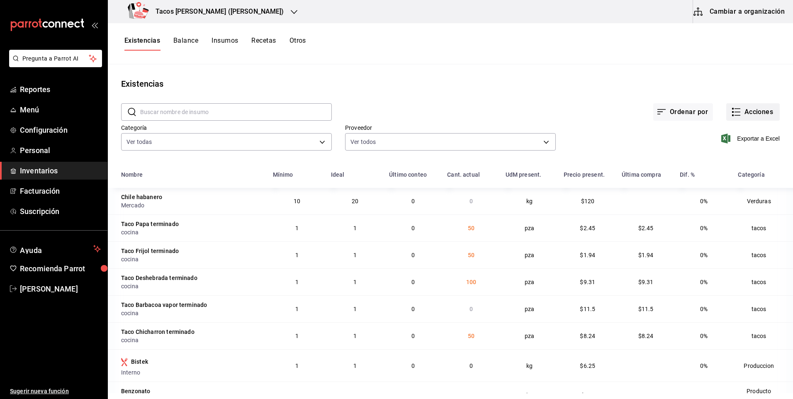
click at [732, 114] on icon "button" at bounding box center [737, 112] width 10 height 10
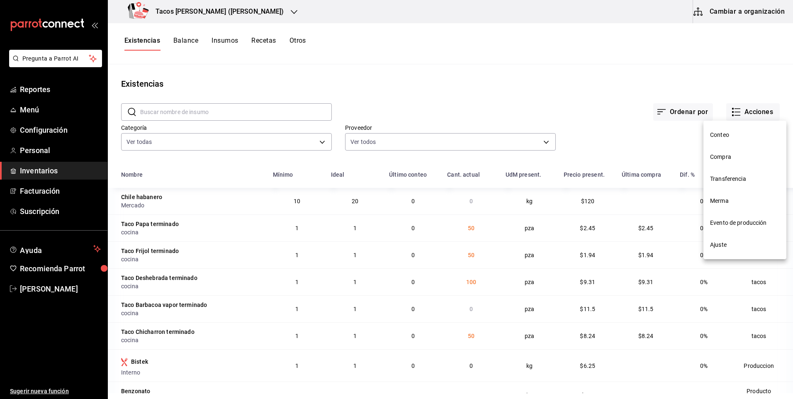
click at [724, 146] on li "Compra" at bounding box center [745, 157] width 83 height 22
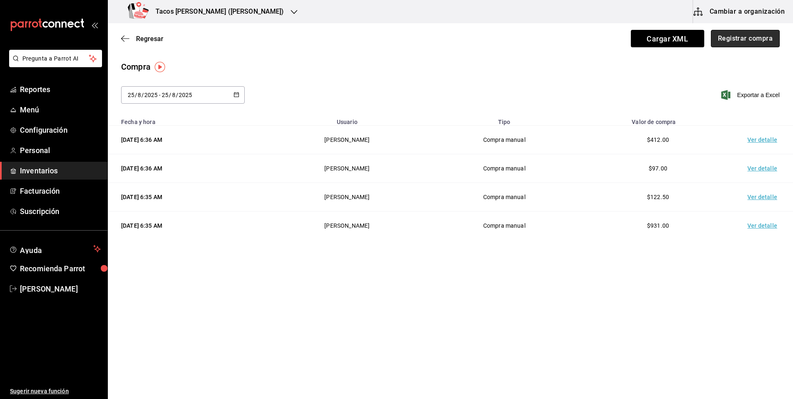
click at [731, 41] on button "Registrar compra" at bounding box center [745, 38] width 69 height 17
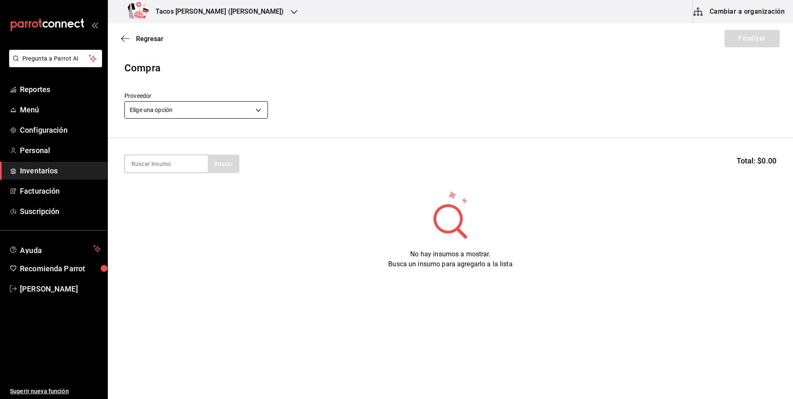
click at [169, 114] on body "Pregunta a Parrot AI Reportes Menú Configuración Personal Inventarios Facturaci…" at bounding box center [396, 176] width 793 height 352
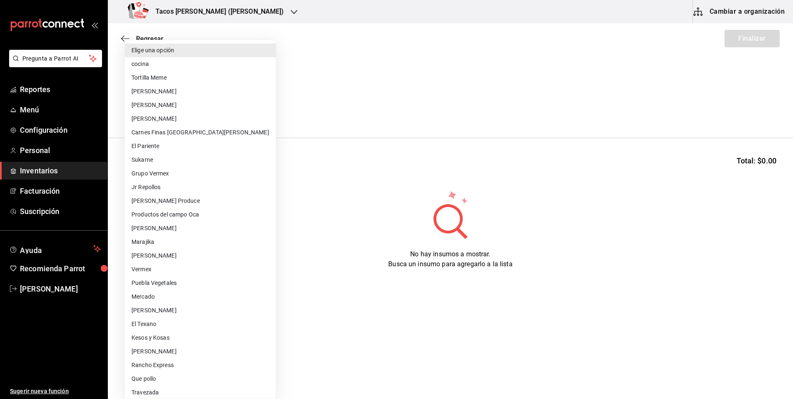
click at [200, 60] on li "cocina" at bounding box center [200, 64] width 151 height 14
type input "237c9a5b-4078-49eb-83ef-23bf52bd7acd"
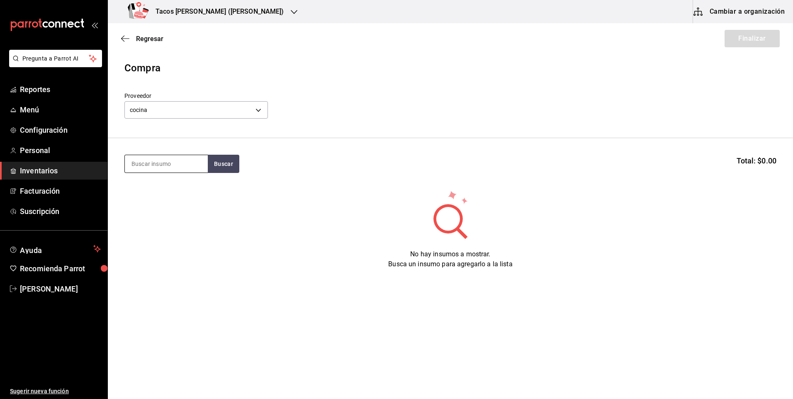
click at [172, 165] on input at bounding box center [166, 163] width 83 height 17
click at [221, 167] on button "Buscar" at bounding box center [224, 164] width 32 height 18
type input "bar"
click at [181, 209] on div "Presentación - cocina" at bounding box center [167, 207] width 70 height 9
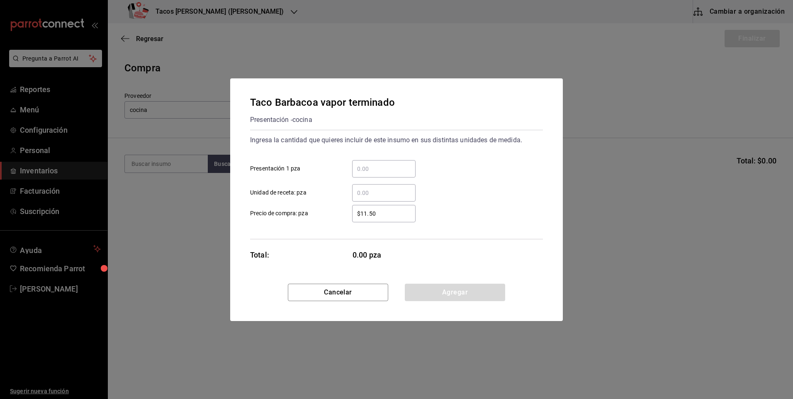
click at [390, 172] on input "​ Presentación 1 pza" at bounding box center [383, 169] width 63 height 10
type input "30"
click at [445, 291] on button "Agregar" at bounding box center [455, 292] width 100 height 17
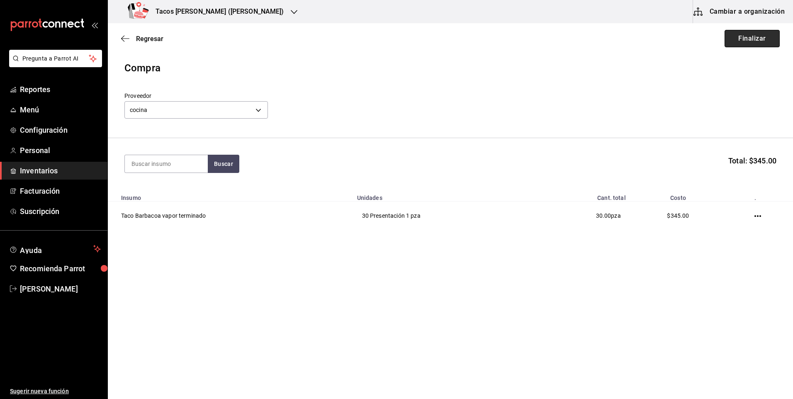
click at [753, 38] on button "Finalizar" at bounding box center [752, 38] width 55 height 17
